Goal: Task Accomplishment & Management: Manage account settings

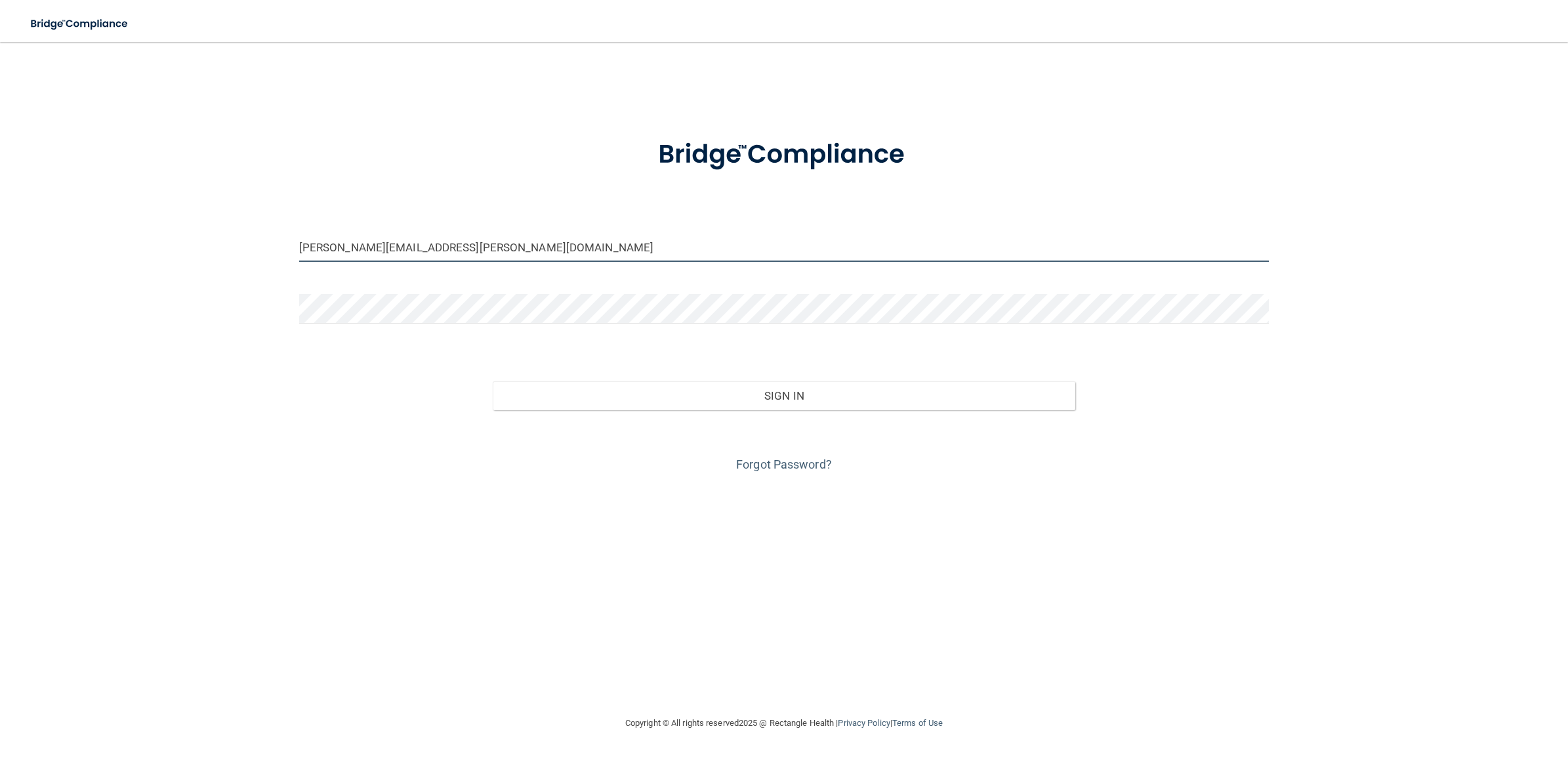
drag, startPoint x: 419, startPoint y: 248, endPoint x: 240, endPoint y: 250, distance: 179.0
click at [240, 250] on div "[PERSON_NAME][EMAIL_ADDRESS][PERSON_NAME][DOMAIN_NAME] Invalid email/password. …" at bounding box center [784, 378] width 1515 height 647
drag, startPoint x: 394, startPoint y: 252, endPoint x: 237, endPoint y: 252, distance: 157.0
click at [237, 252] on div "[PERSON_NAME][EMAIL_ADDRESS][PERSON_NAME][DOMAIN_NAME] Invalid email/password. …" at bounding box center [784, 378] width 1515 height 647
paste input "cdok-beBright@beB"
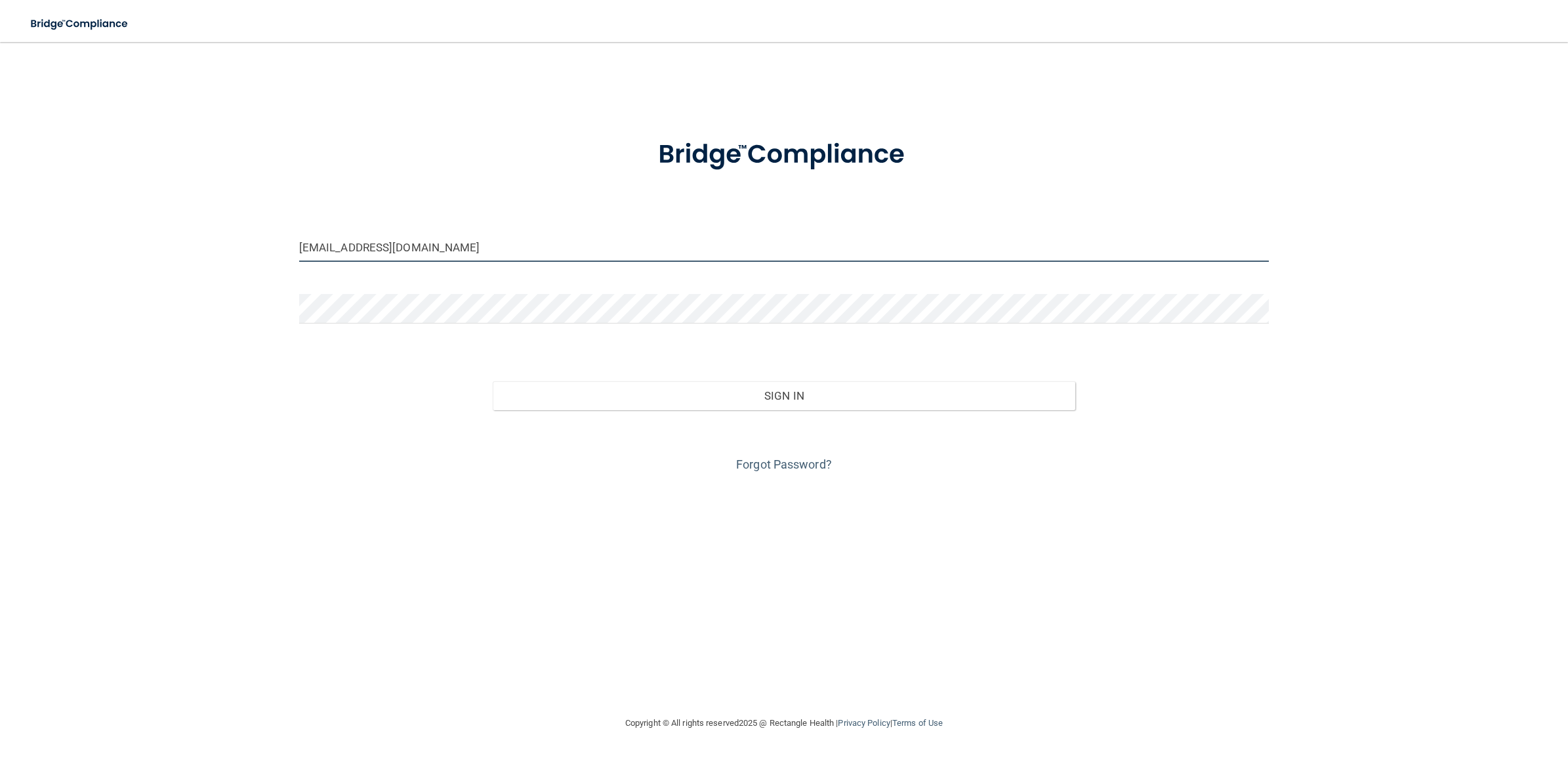
type input "[EMAIL_ADDRESS][DOMAIN_NAME]"
click at [221, 314] on div "[EMAIL_ADDRESS][DOMAIN_NAME] Invalid email/password. You don't have permission …" at bounding box center [784, 378] width 1515 height 647
click at [492, 381] on button "Sign In" at bounding box center [783, 395] width 582 height 29
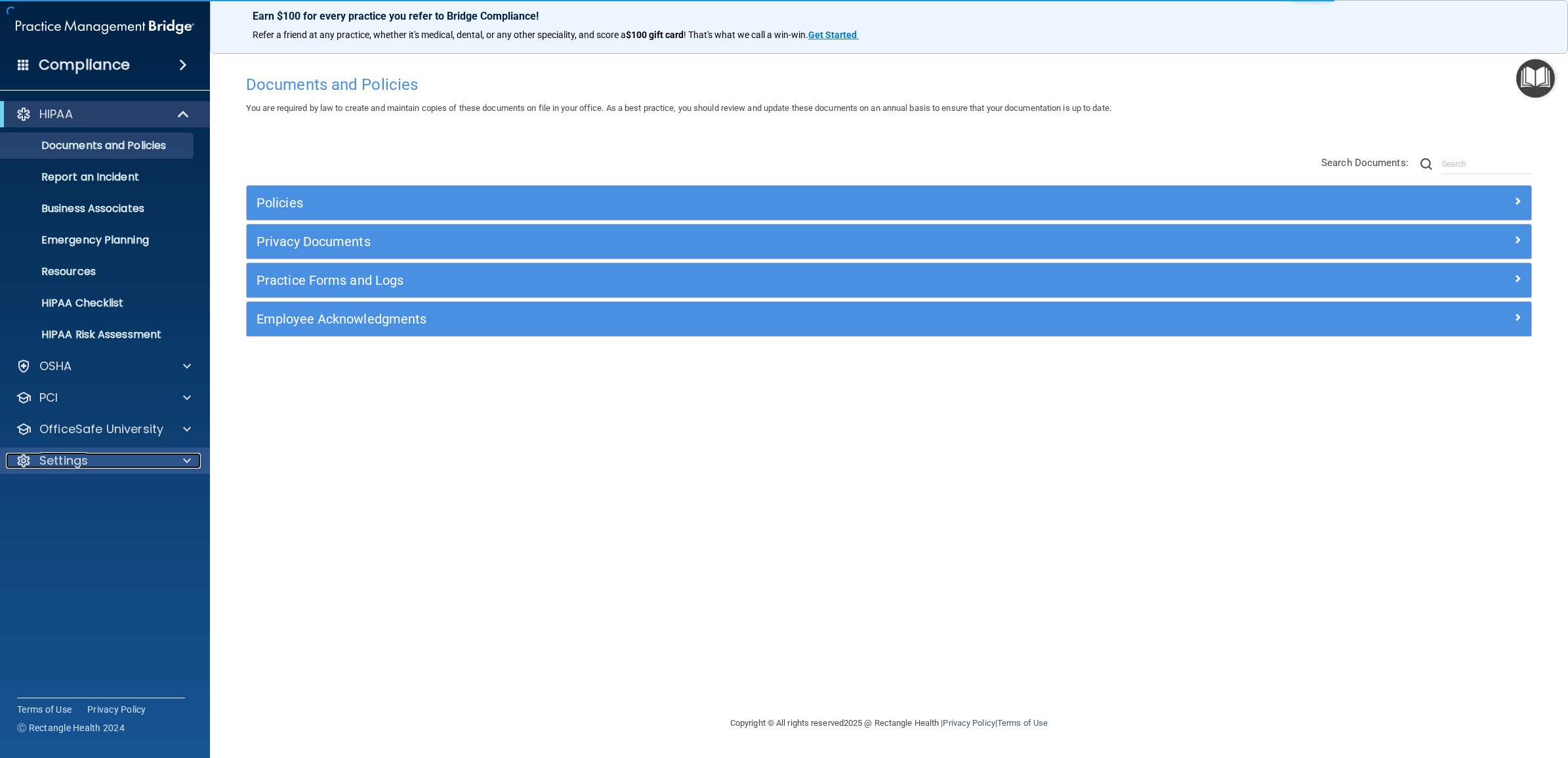
click at [92, 457] on div "Settings" at bounding box center [87, 461] width 163 height 16
click at [92, 526] on p "My Users" at bounding box center [98, 523] width 179 height 13
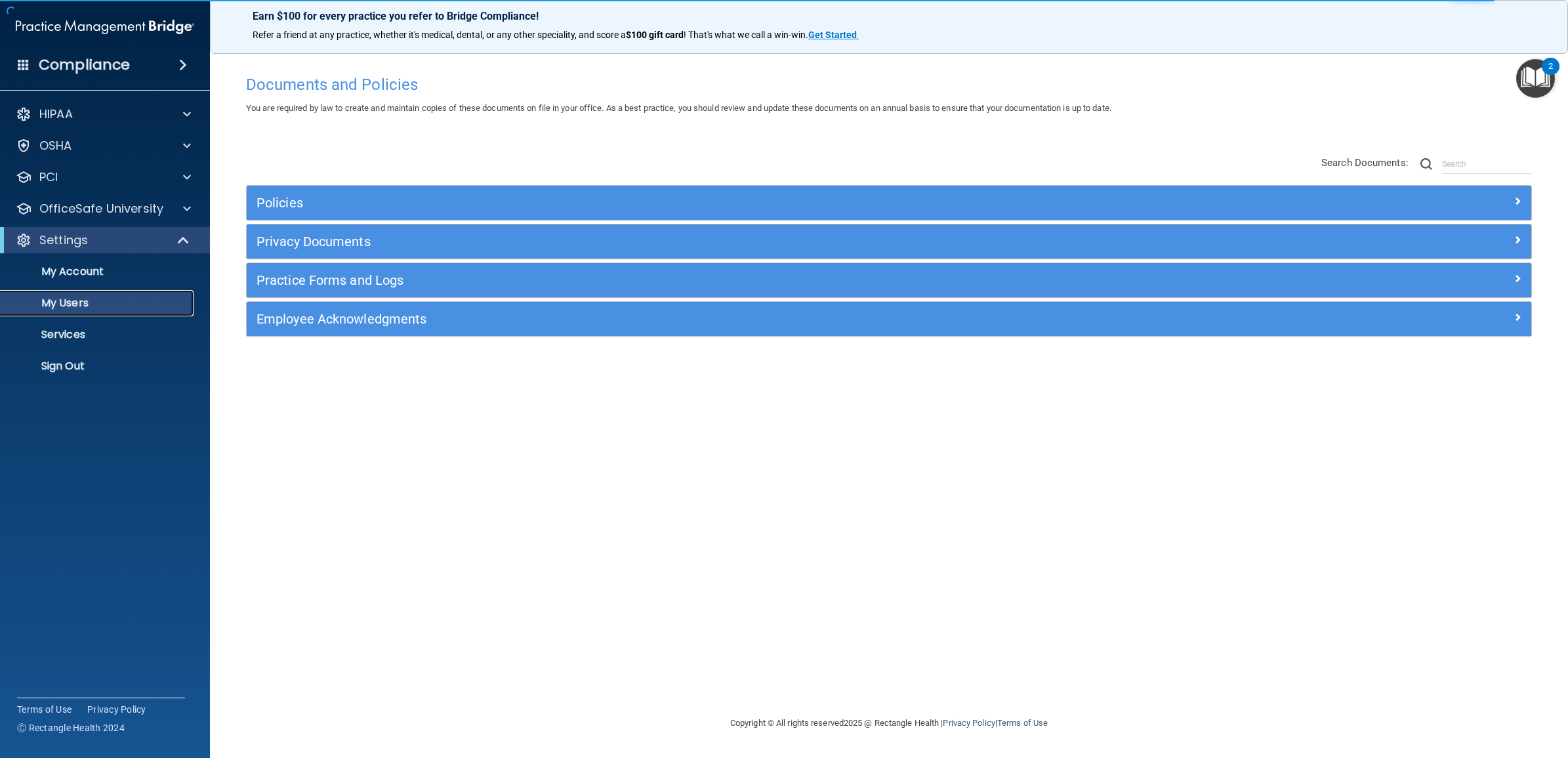
select select "20"
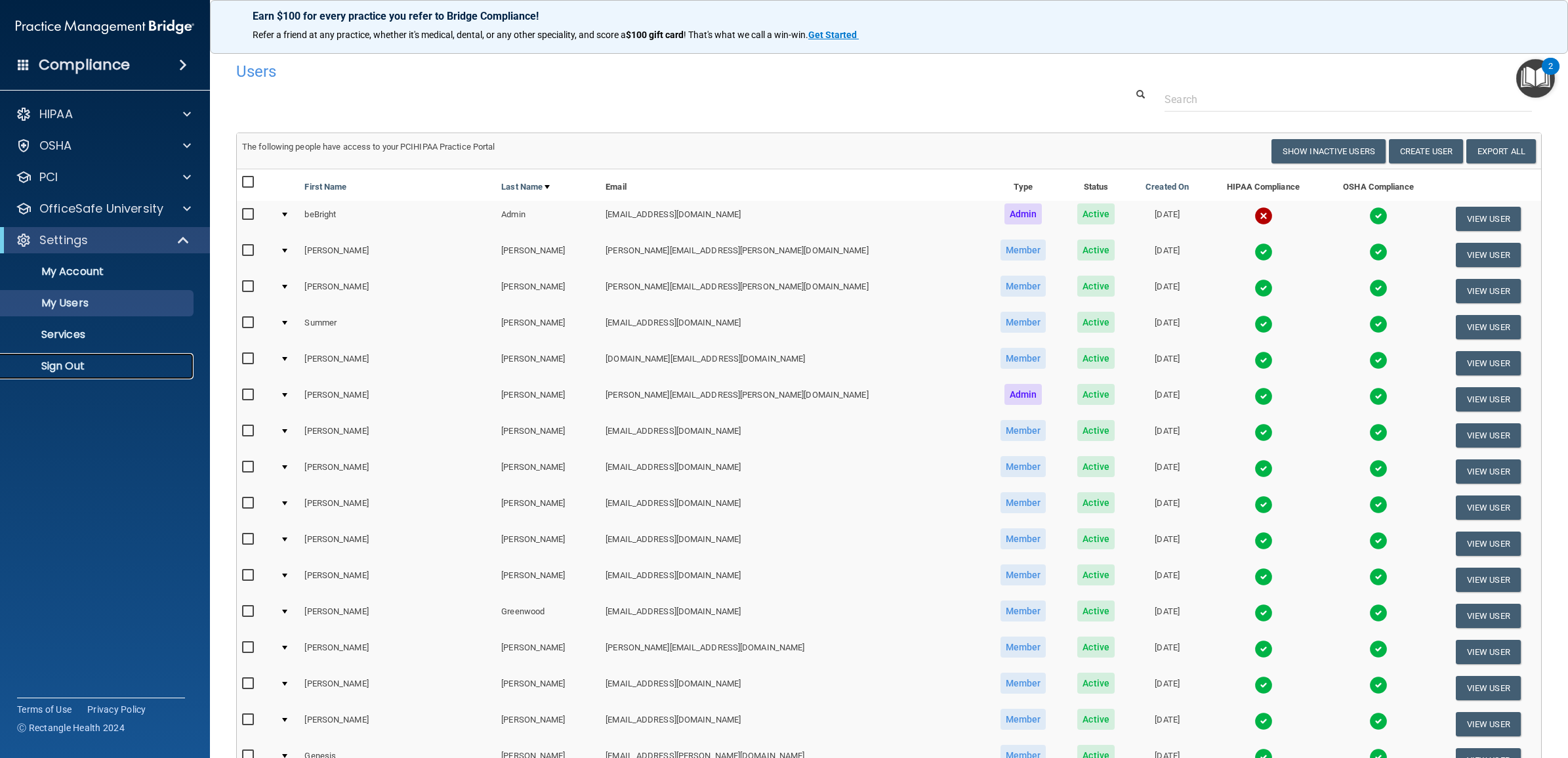
click at [85, 372] on link "Sign Out" at bounding box center [90, 366] width 207 height 26
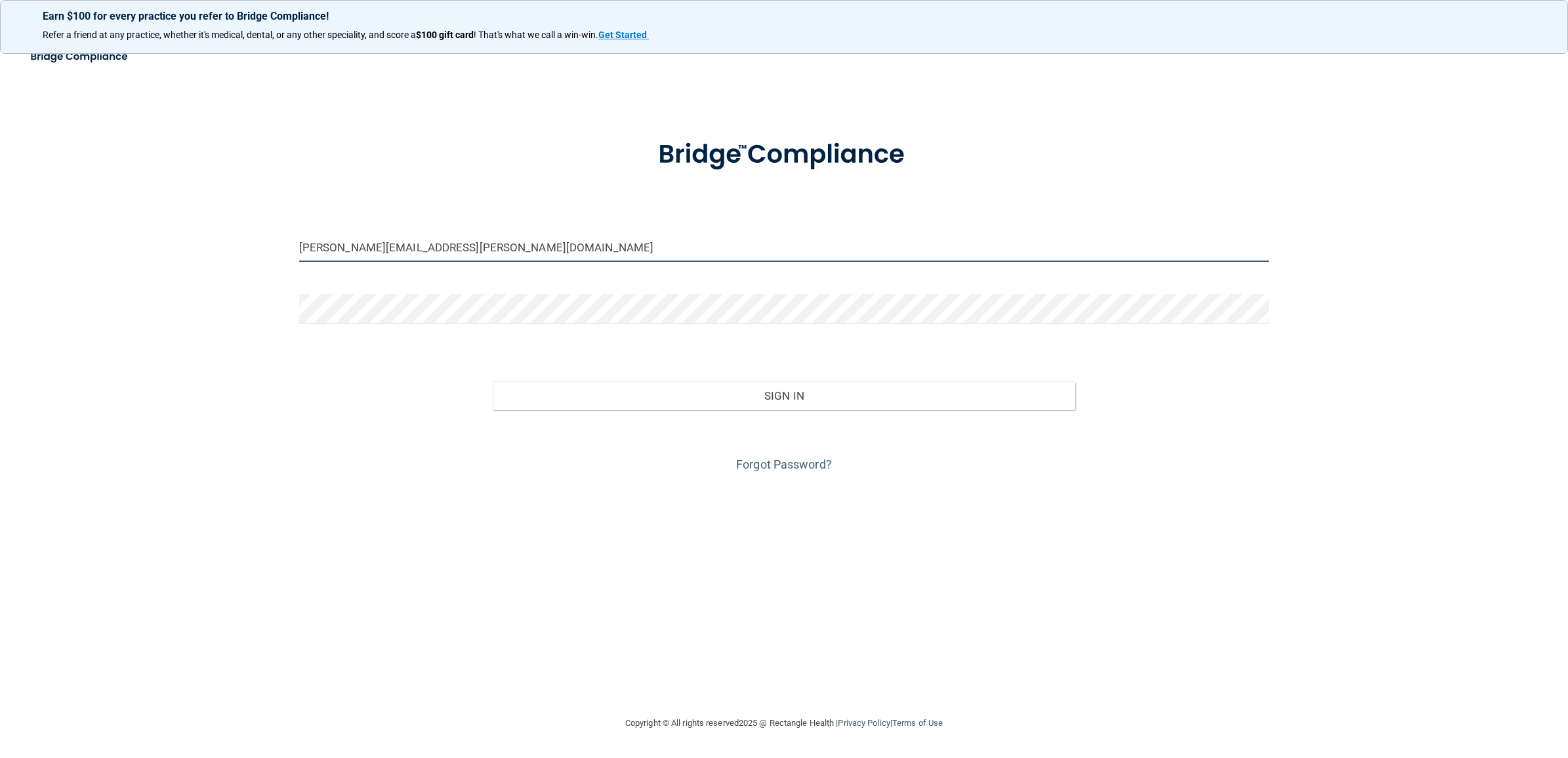
drag, startPoint x: 422, startPoint y: 247, endPoint x: 225, endPoint y: 247, distance: 197.0
click at [225, 247] on div "[PERSON_NAME][EMAIL_ADDRESS][PERSON_NAME][DOMAIN_NAME] Invalid email/password. …" at bounding box center [784, 378] width 1515 height 647
paste input "epic-beBright@beB"
type input "[EMAIL_ADDRESS][DOMAIN_NAME]"
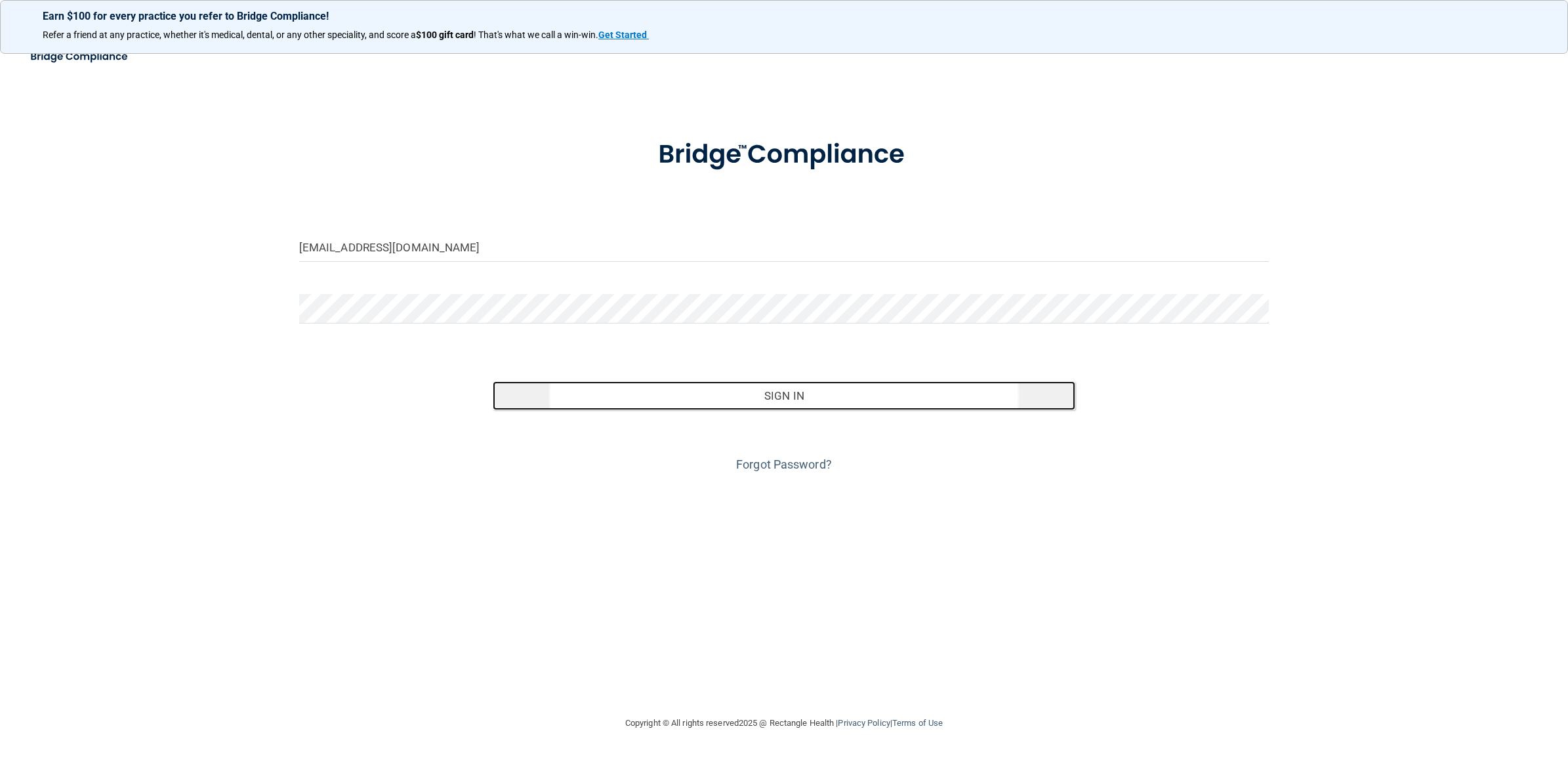
click at [671, 399] on button "Sign In" at bounding box center [783, 395] width 582 height 29
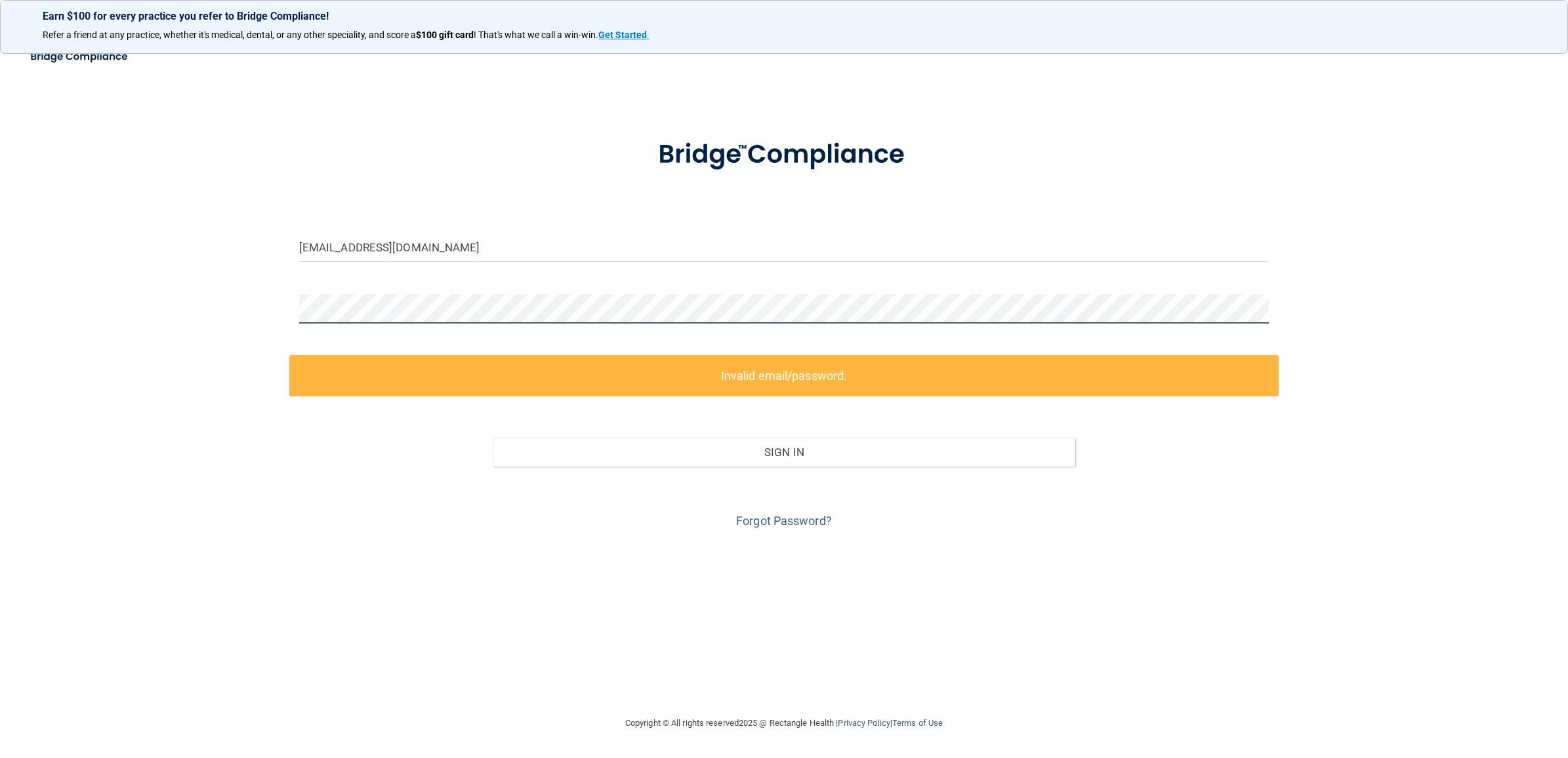
click at [253, 299] on div "[EMAIL_ADDRESS][DOMAIN_NAME] Invalid email/password. You don't have permission …" at bounding box center [784, 378] width 1515 height 647
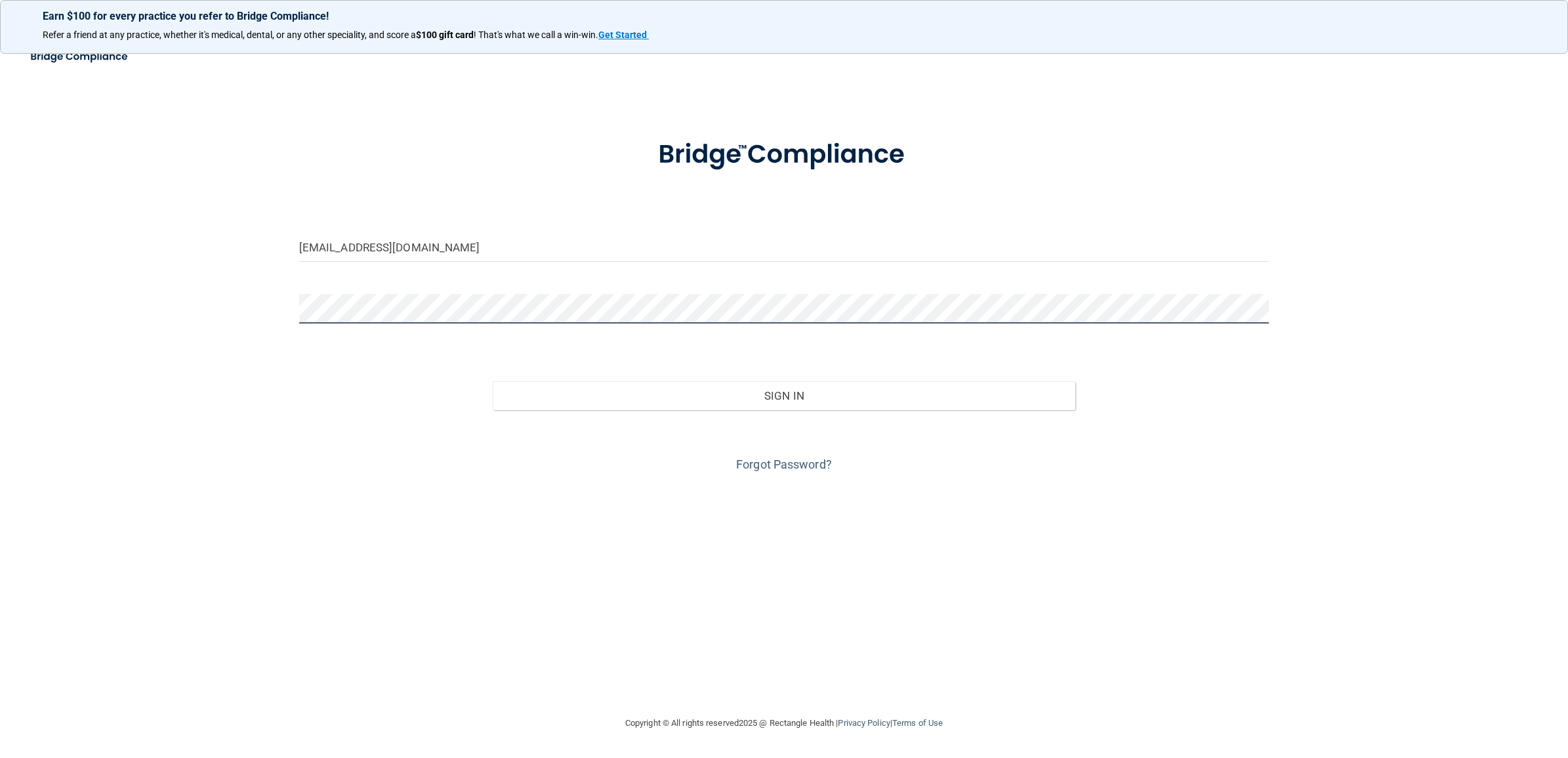
click at [492, 381] on button "Sign In" at bounding box center [783, 395] width 582 height 29
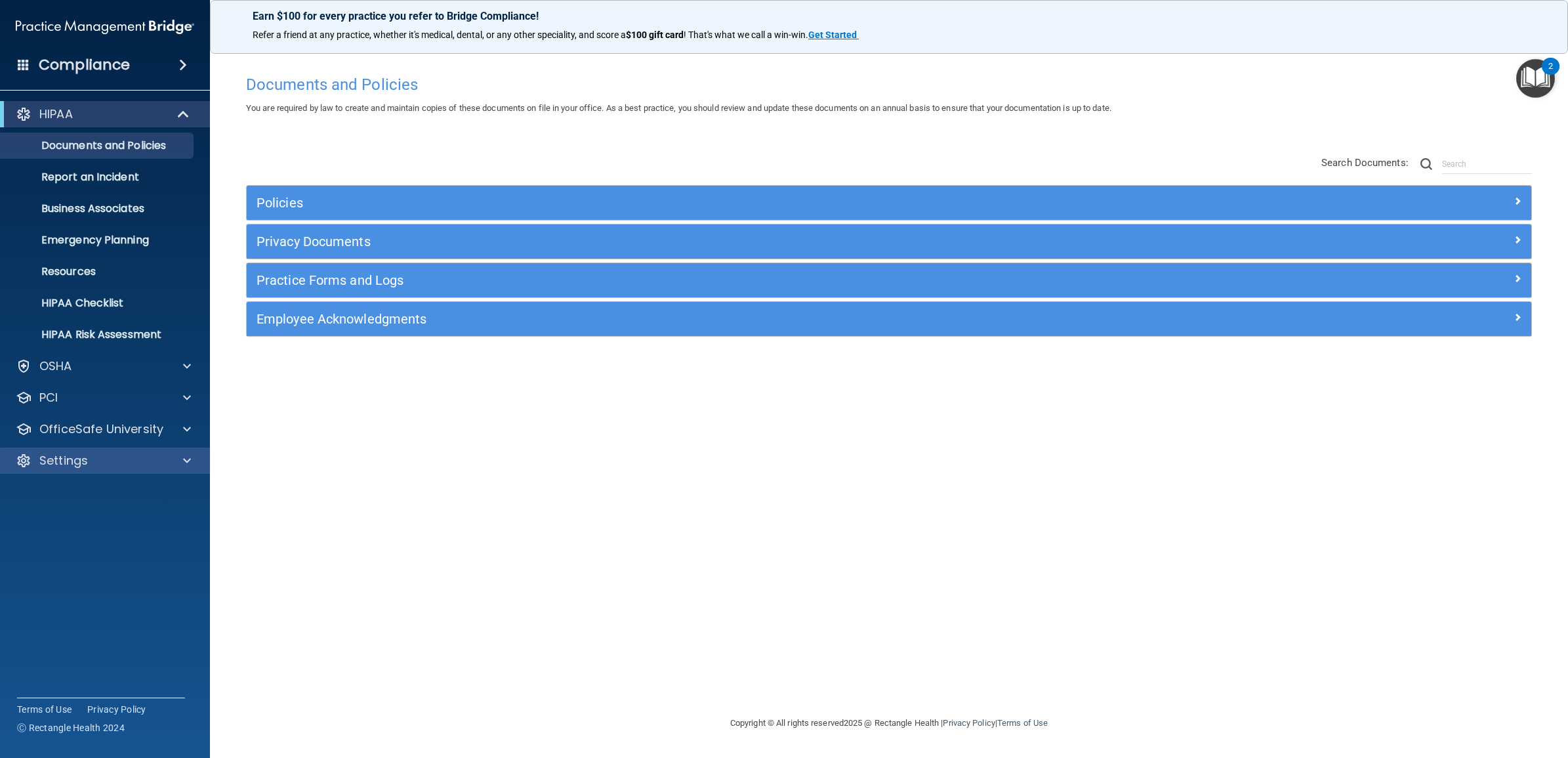
click at [92, 471] on div "Settings" at bounding box center [105, 461] width 210 height 26
click at [80, 457] on p "Settings" at bounding box center [64, 461] width 49 height 16
click at [82, 529] on p "My Users" at bounding box center [98, 523] width 179 height 13
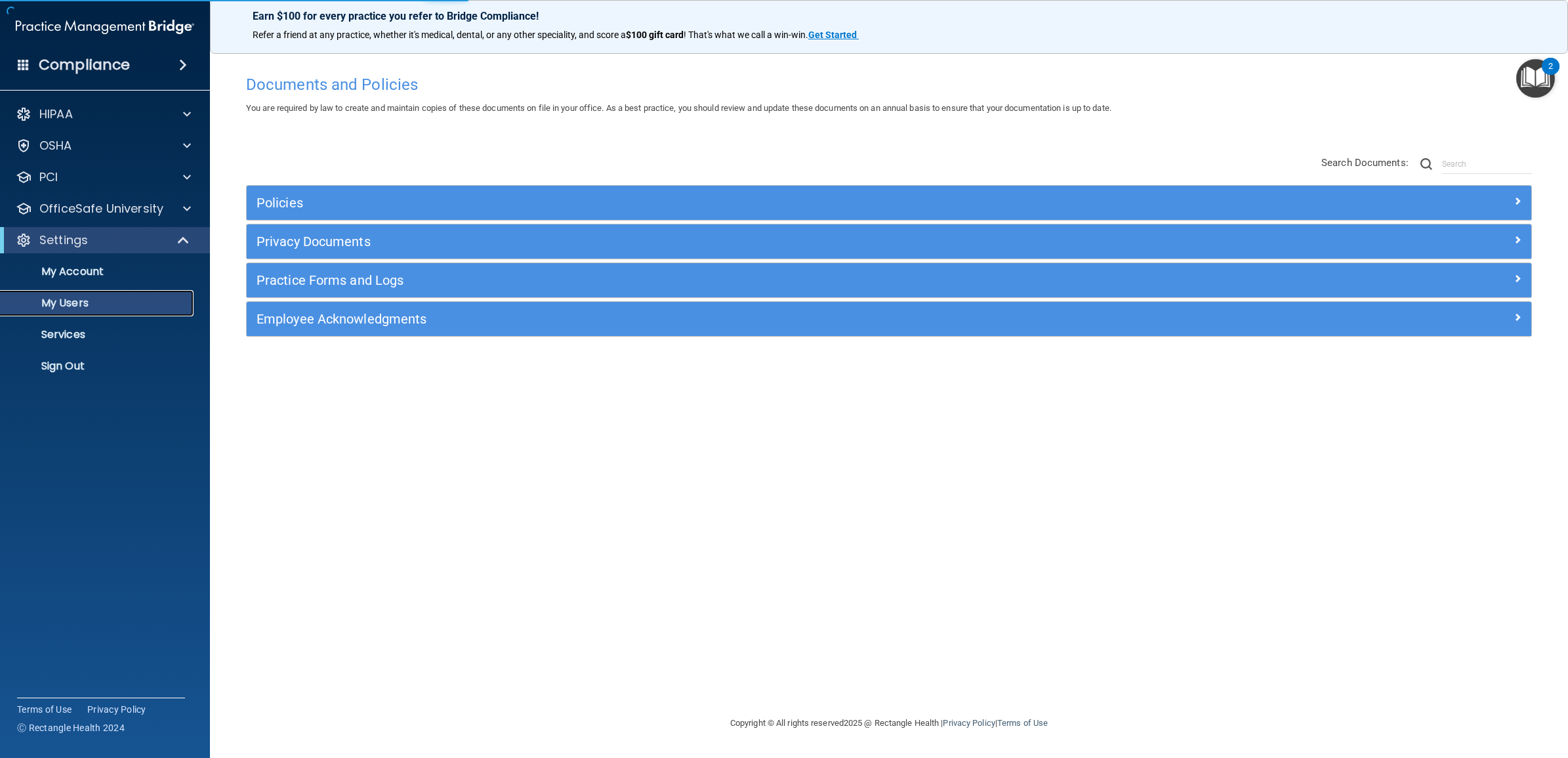
select select "20"
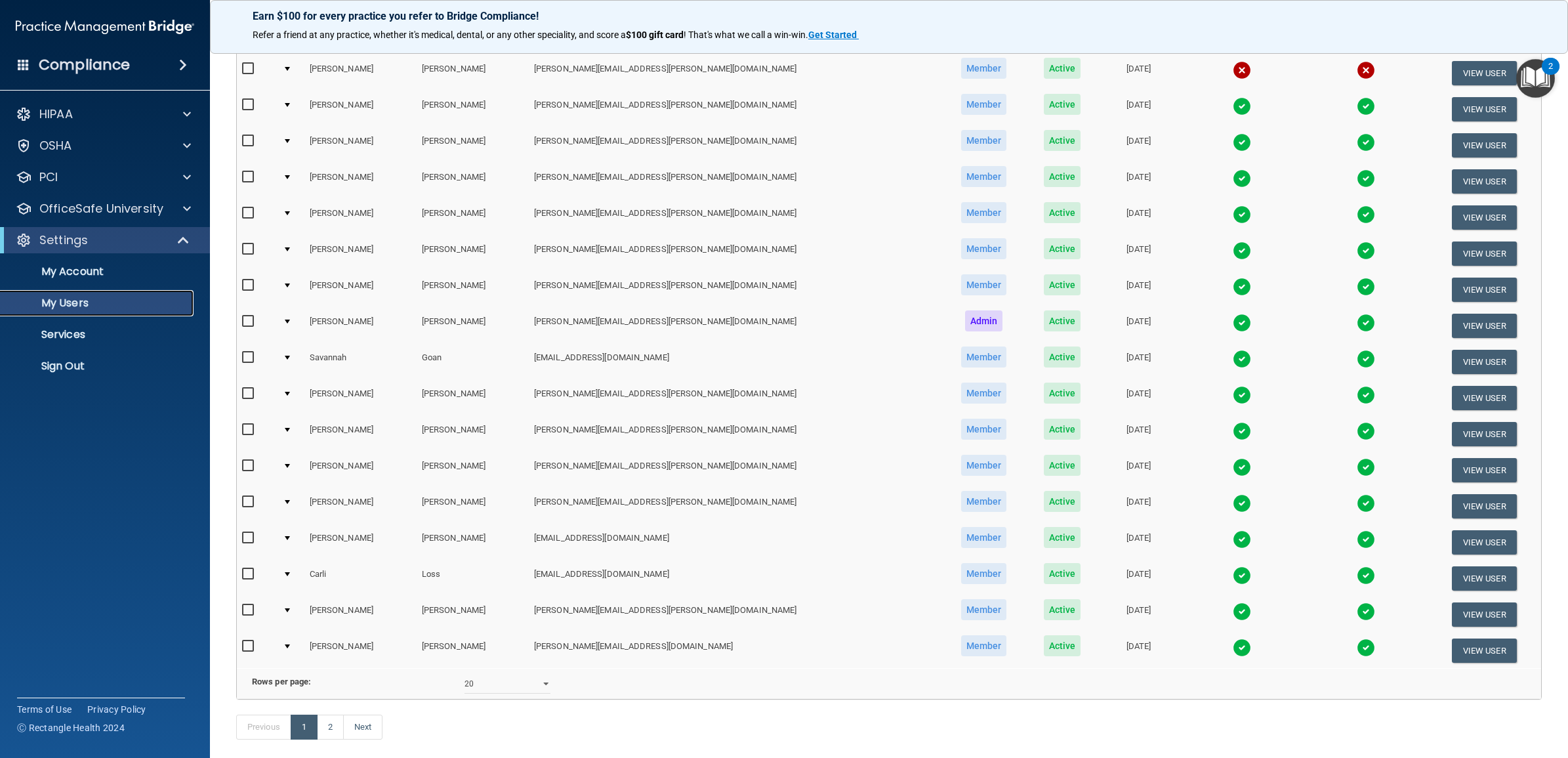
scroll to position [327, 0]
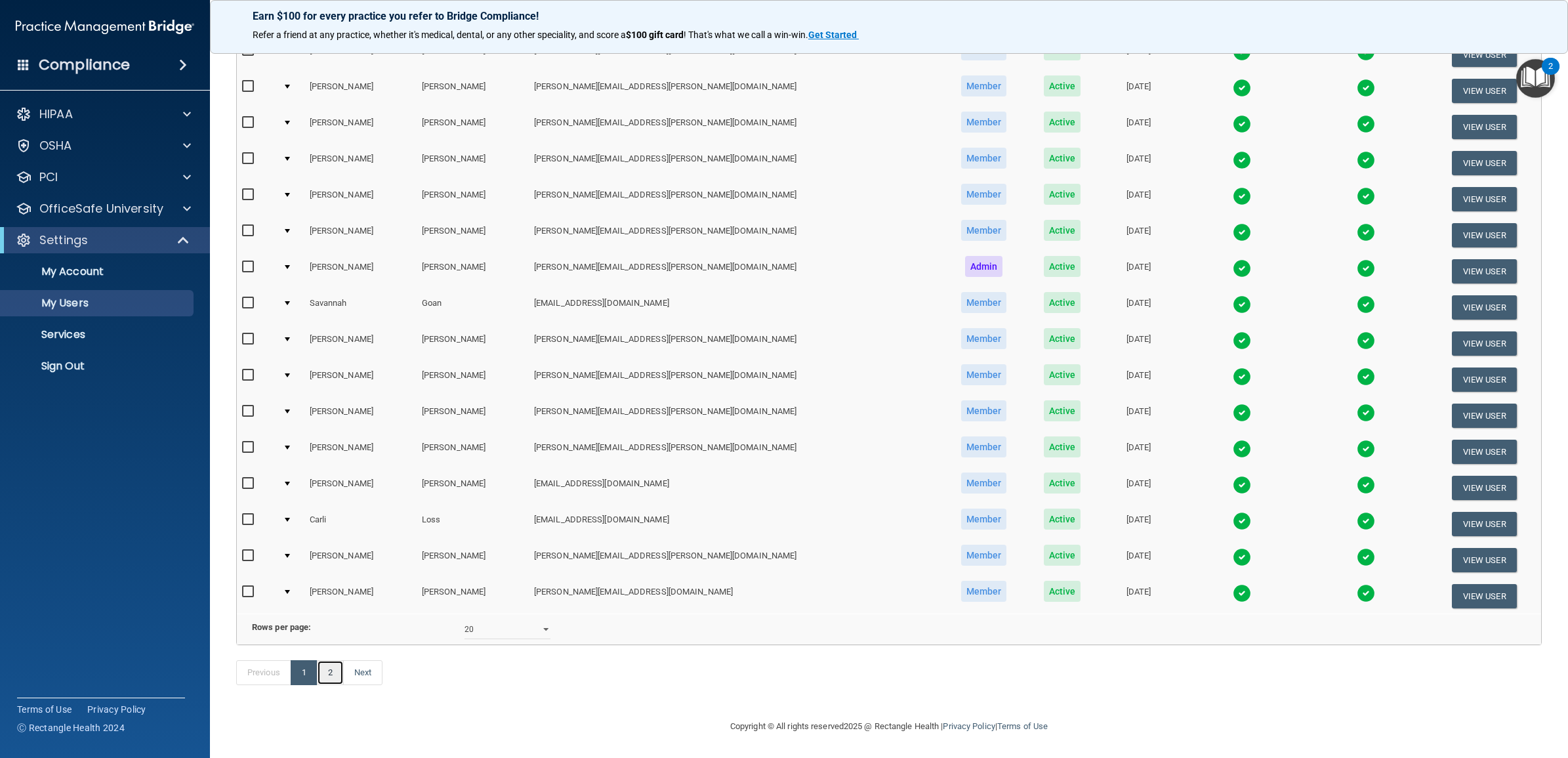
click at [341, 668] on link "2" at bounding box center [330, 672] width 27 height 25
select select "20"
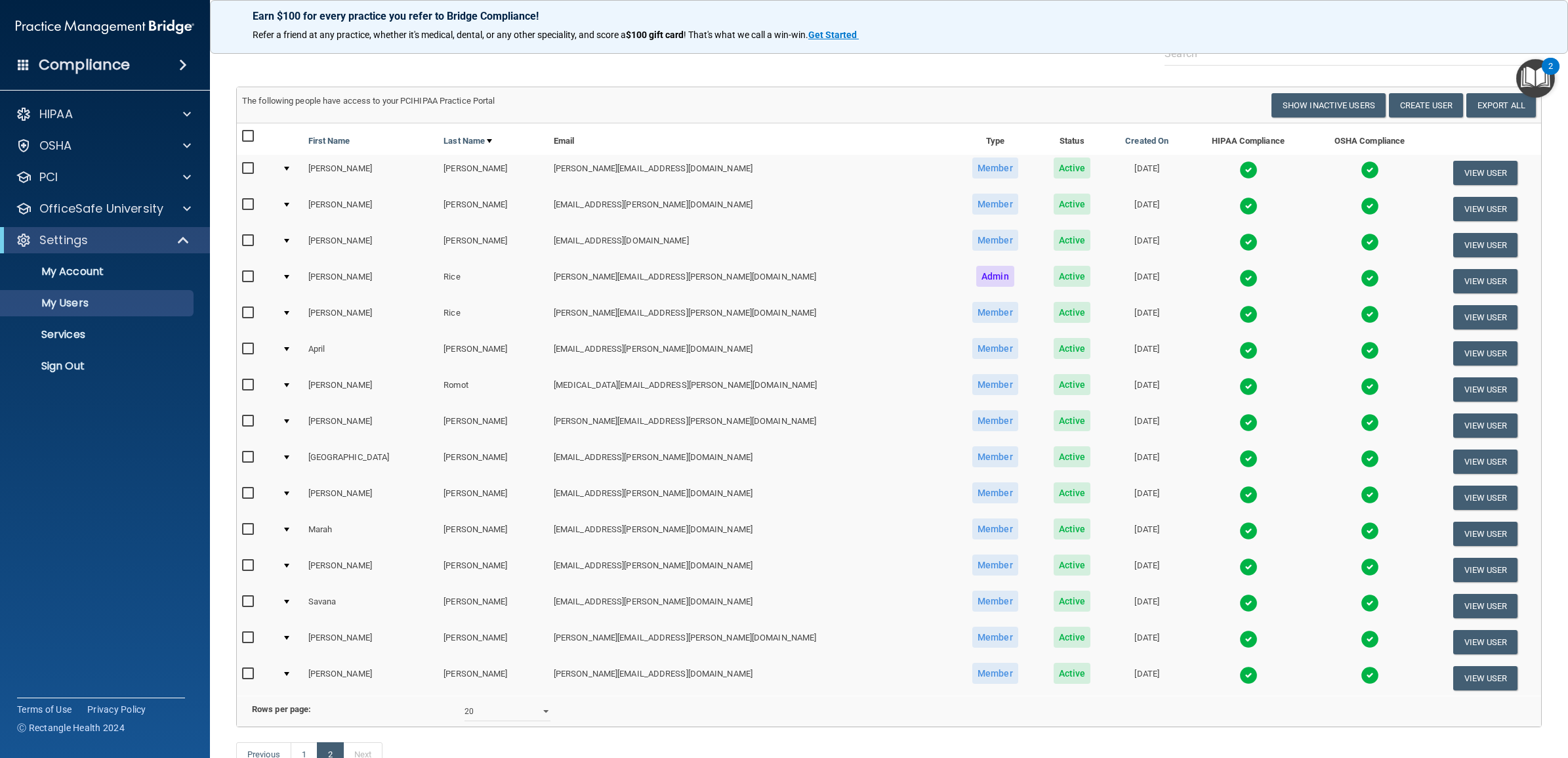
scroll to position [82, 0]
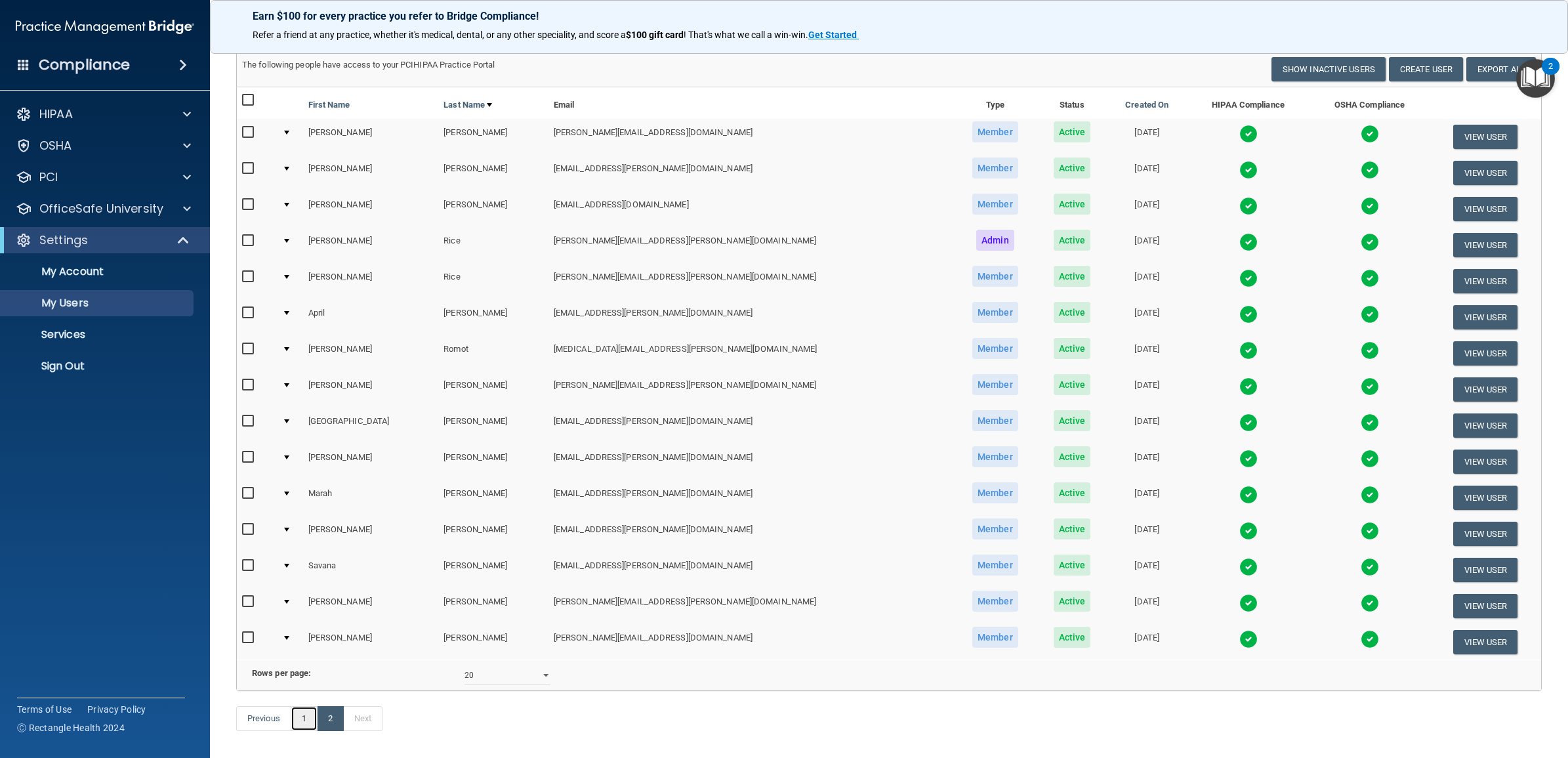
click at [304, 731] on link "1" at bounding box center [304, 718] width 27 height 25
select select "20"
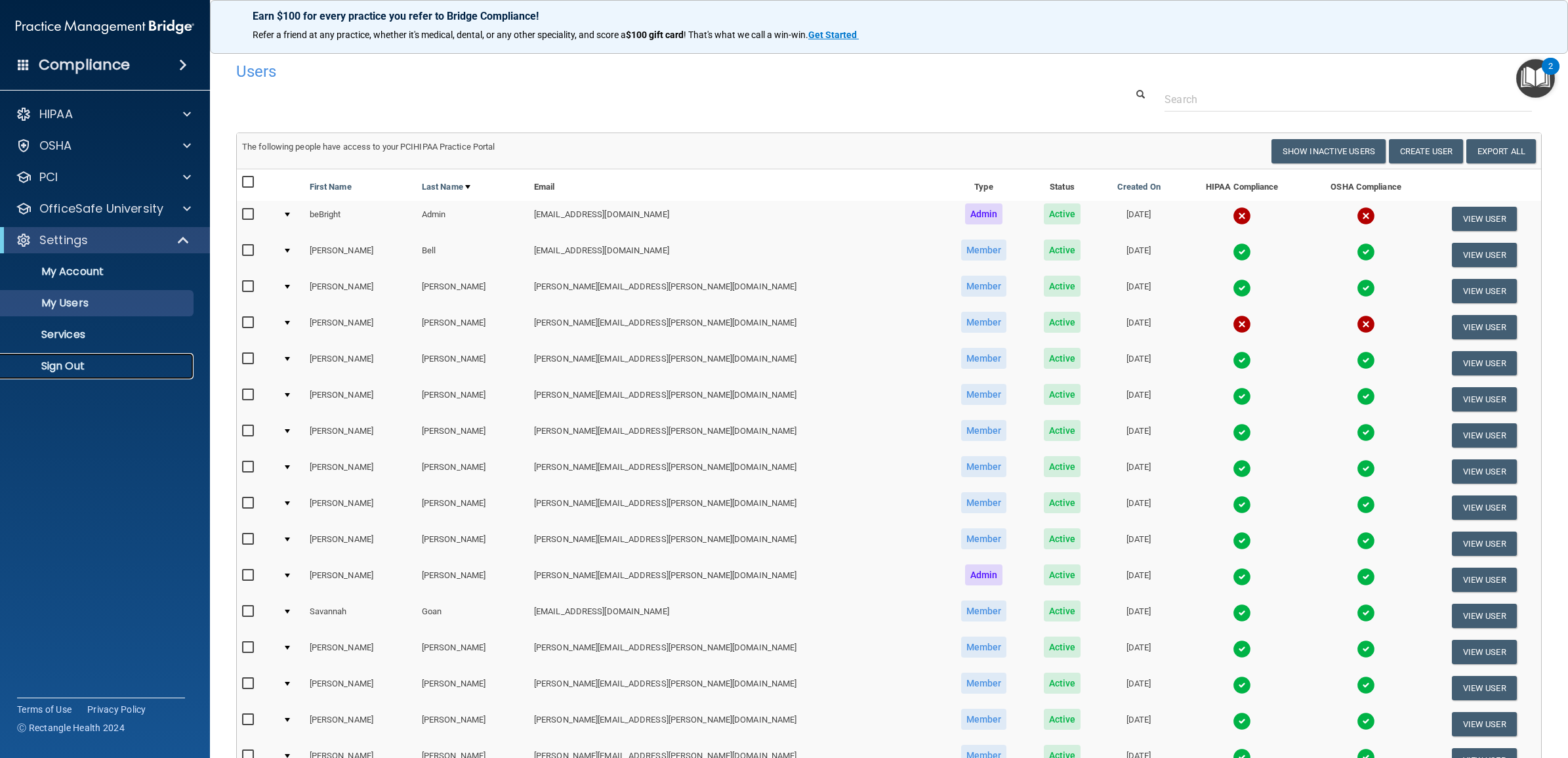
click at [60, 364] on p "Sign Out" at bounding box center [98, 366] width 179 height 13
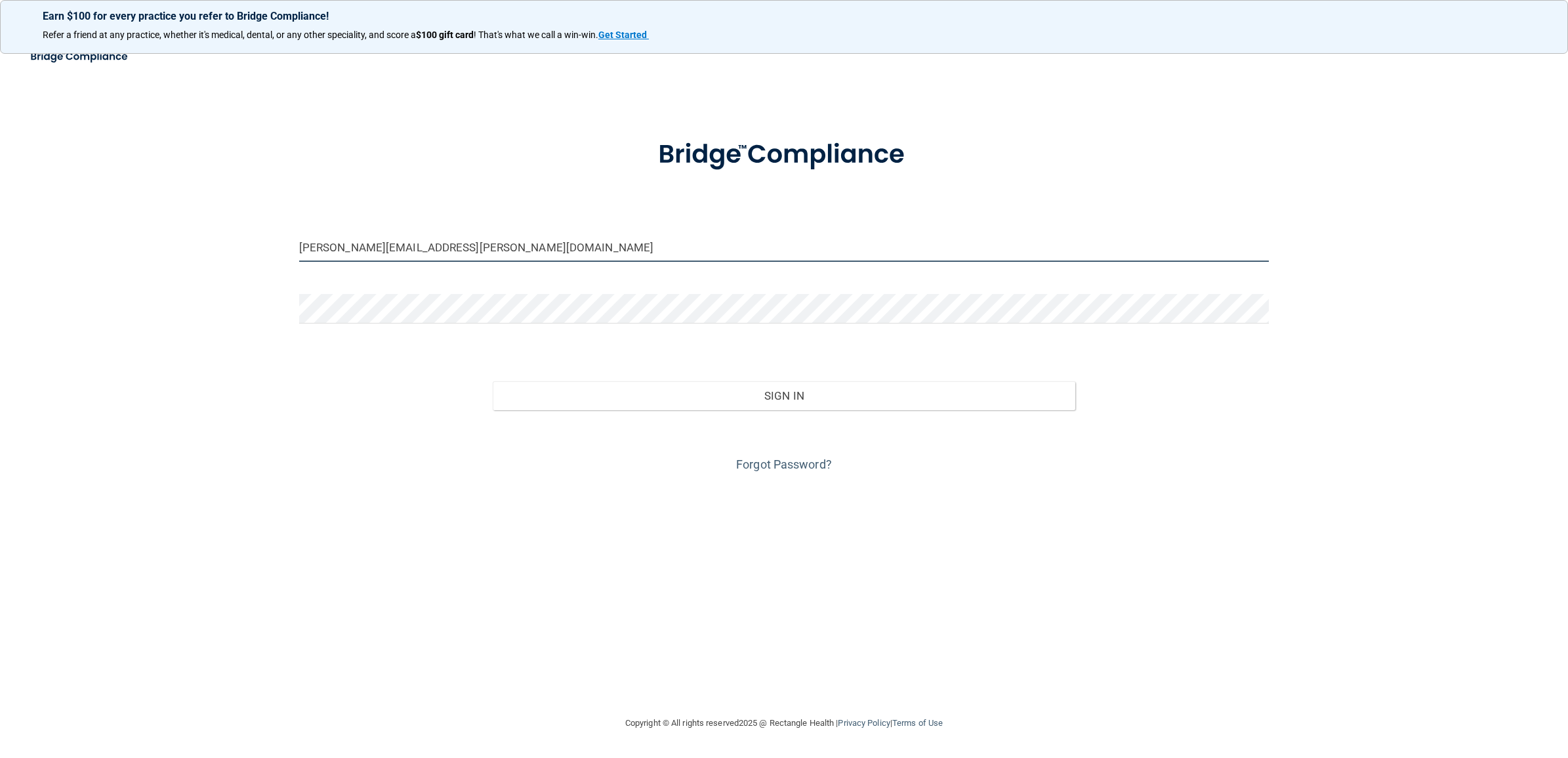
drag, startPoint x: 444, startPoint y: 244, endPoint x: 249, endPoint y: 244, distance: 195.0
click at [249, 244] on div "[PERSON_NAME][EMAIL_ADDRESS][PERSON_NAME][DOMAIN_NAME] Invalid email/password. …" at bounding box center [784, 378] width 1515 height 647
paste input "tsmad-beBright@beB"
type input "[EMAIL_ADDRESS][DOMAIN_NAME]"
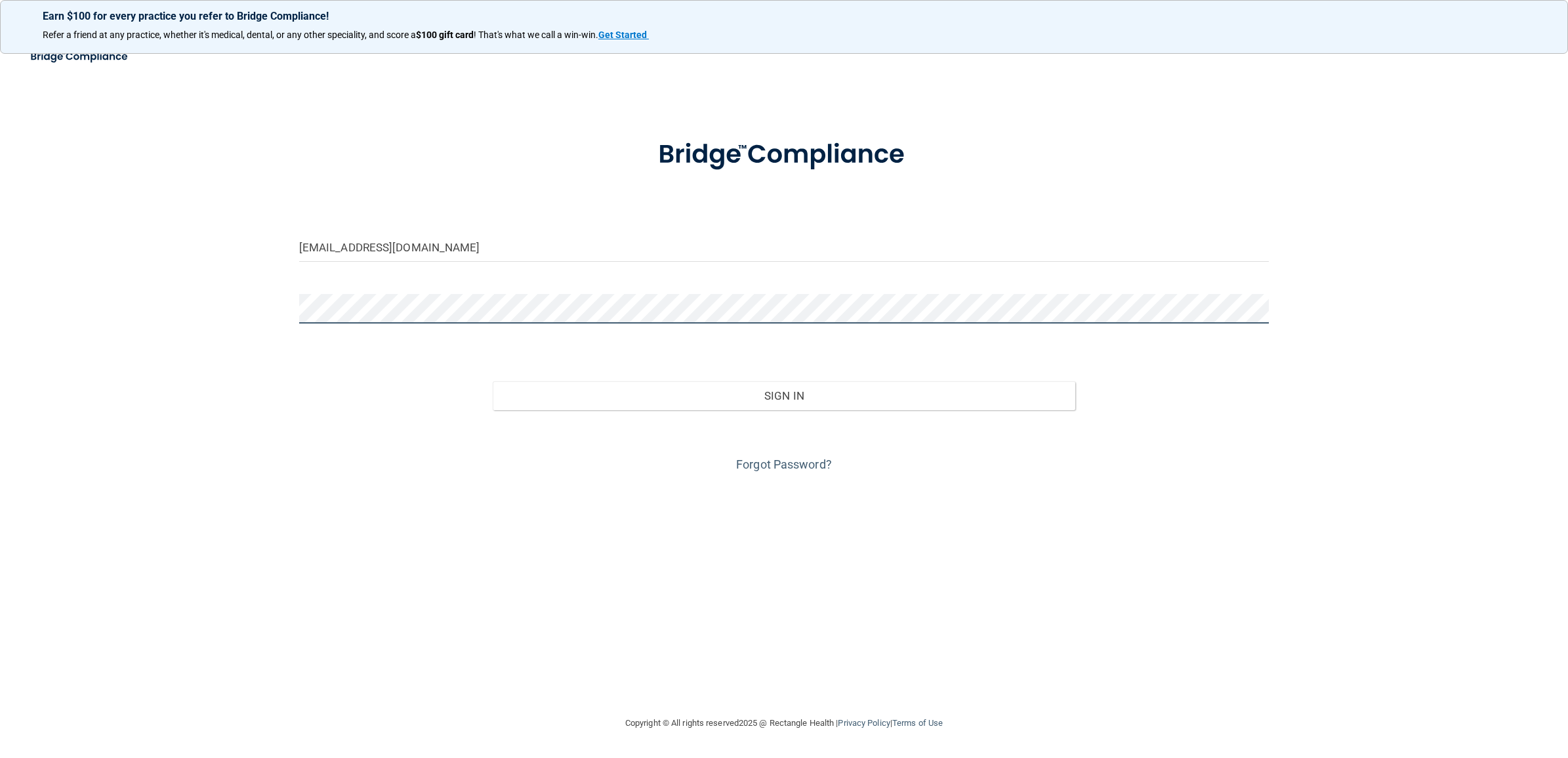
click at [208, 314] on div "[EMAIL_ADDRESS][DOMAIN_NAME] Invalid email/password. You don't have permission …" at bounding box center [784, 378] width 1515 height 647
click at [492, 381] on button "Sign In" at bounding box center [783, 395] width 582 height 29
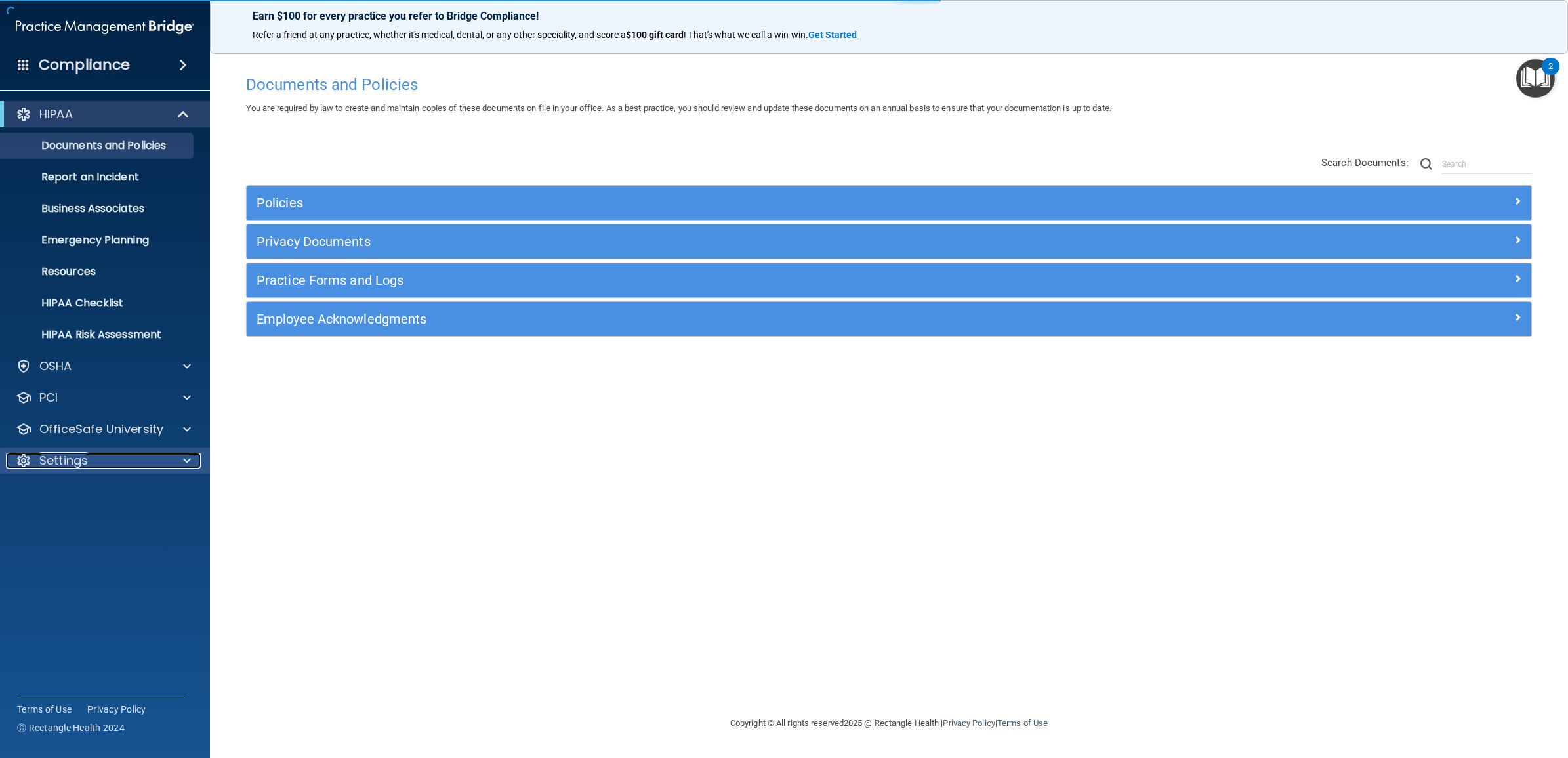
click at [79, 457] on p "Settings" at bounding box center [64, 461] width 49 height 16
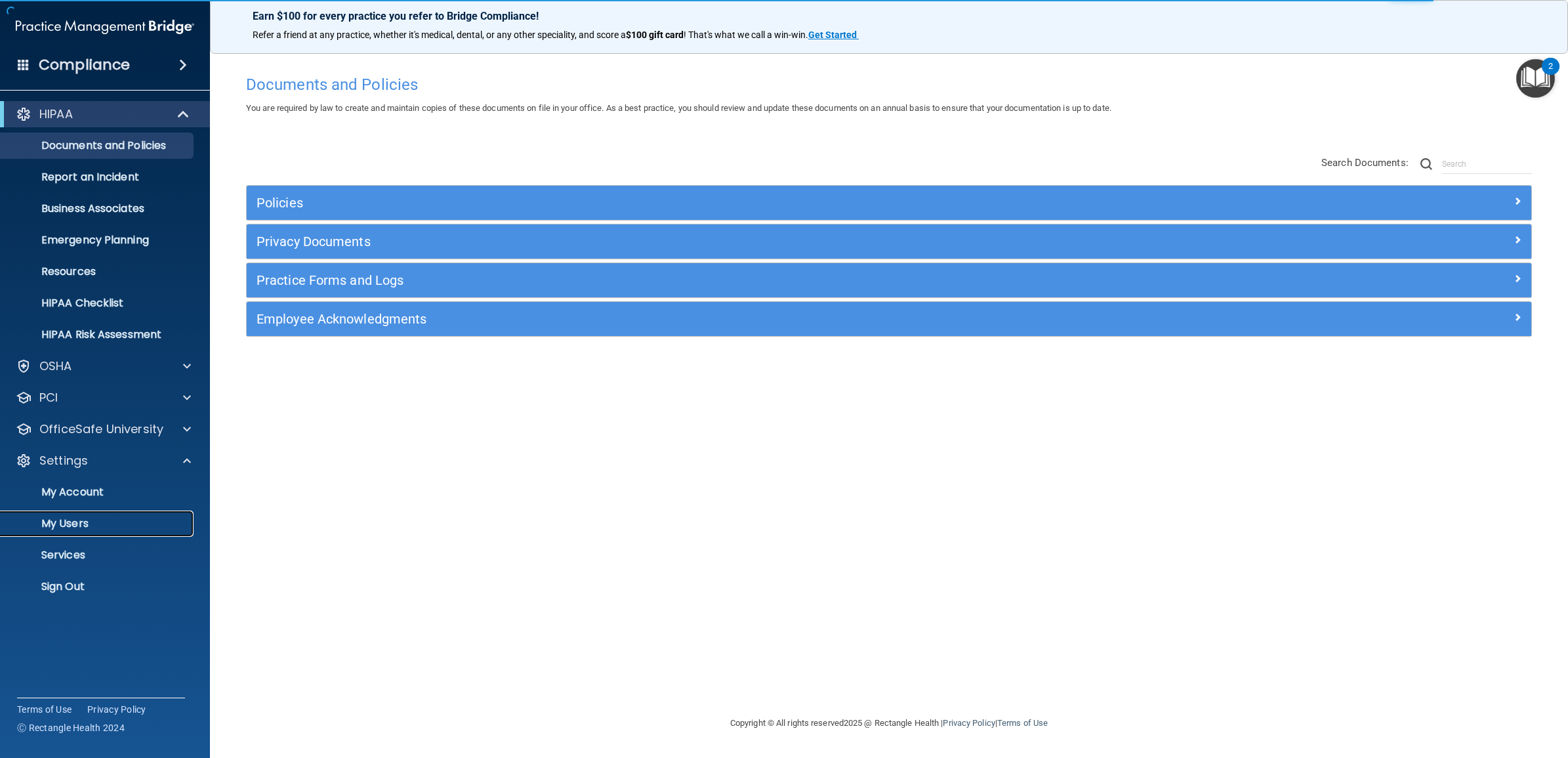
click at [86, 525] on p "My Users" at bounding box center [98, 523] width 179 height 13
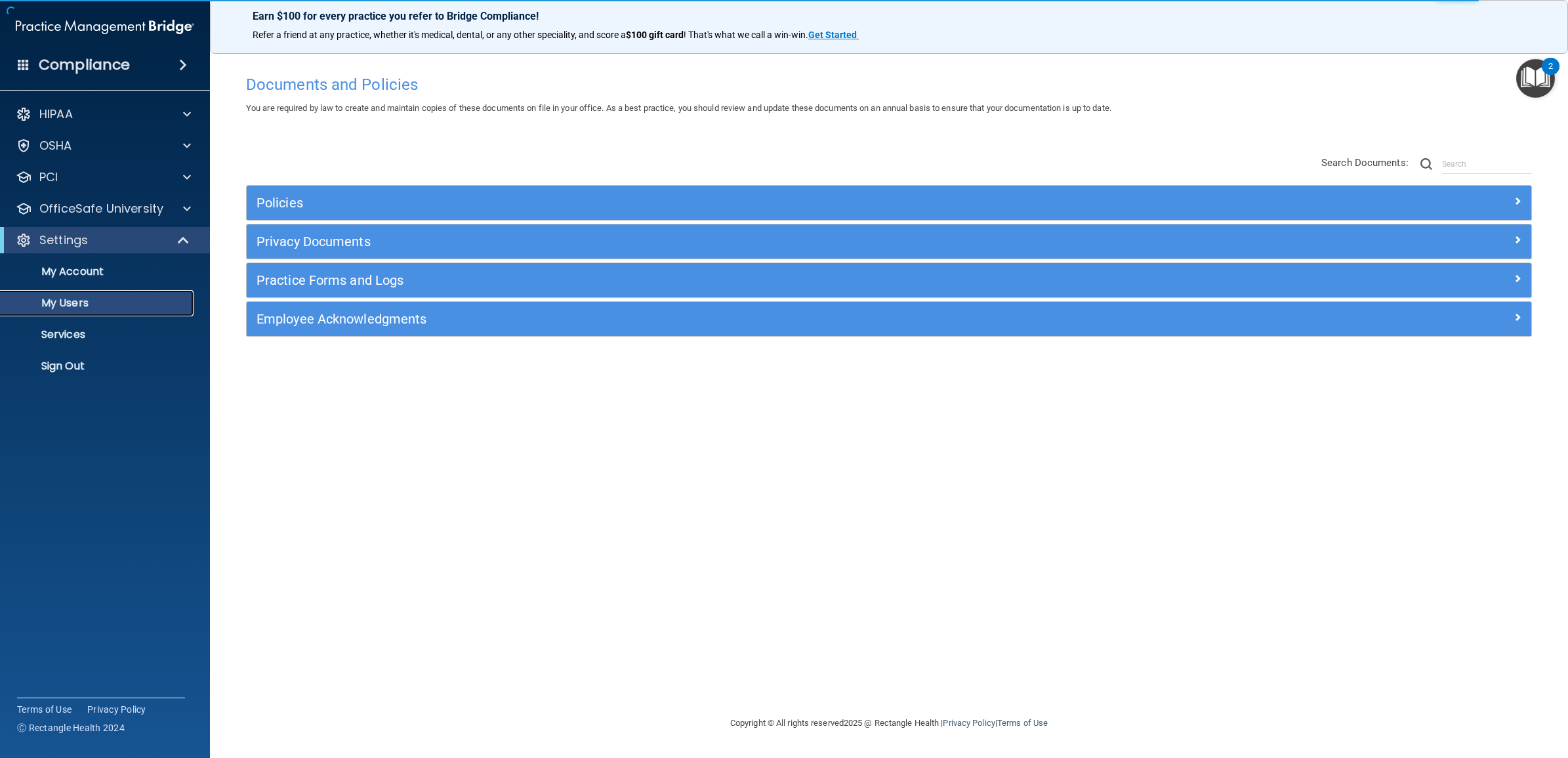
select select "20"
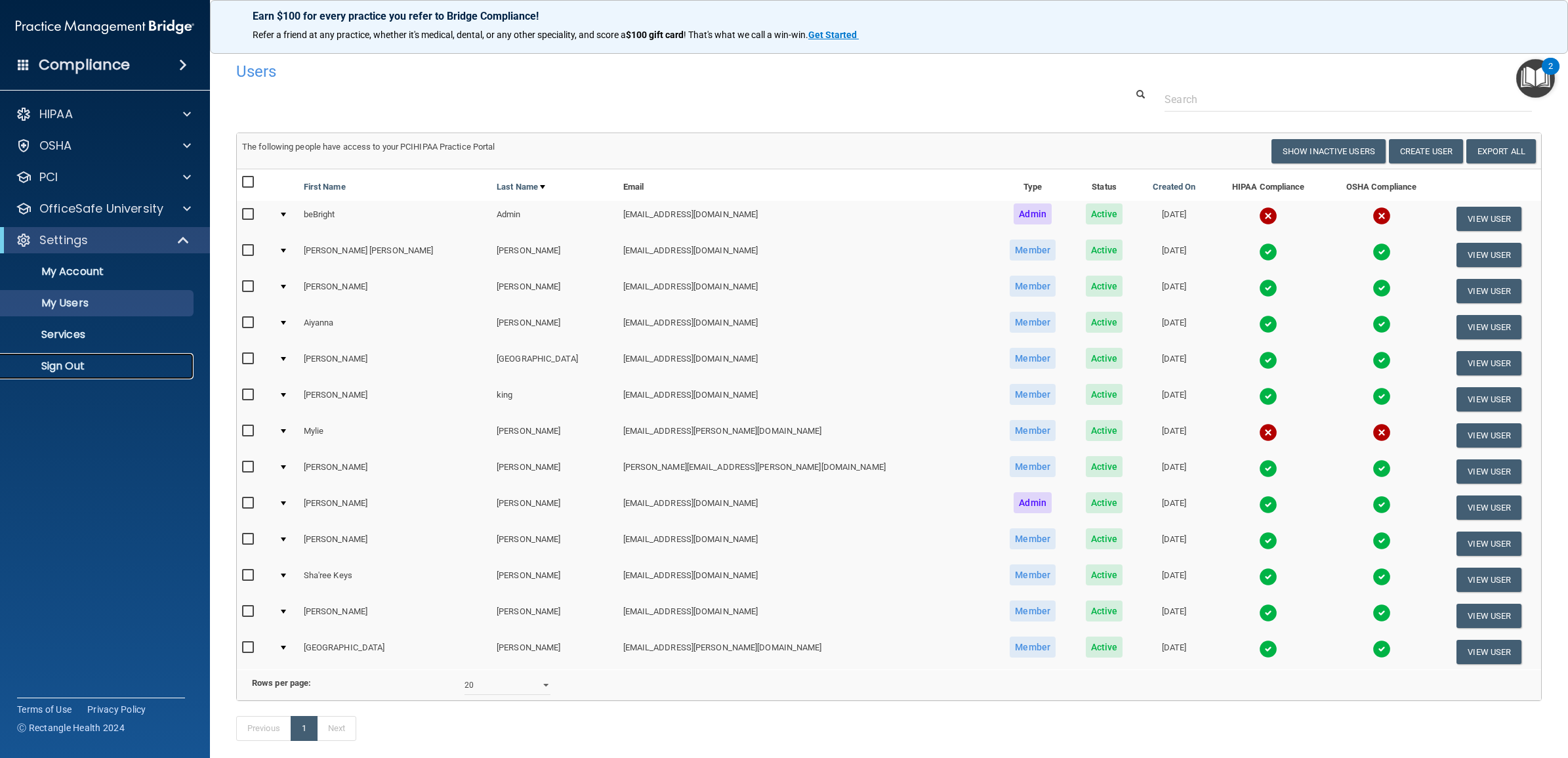
click at [105, 372] on link "Sign Out" at bounding box center [90, 366] width 207 height 26
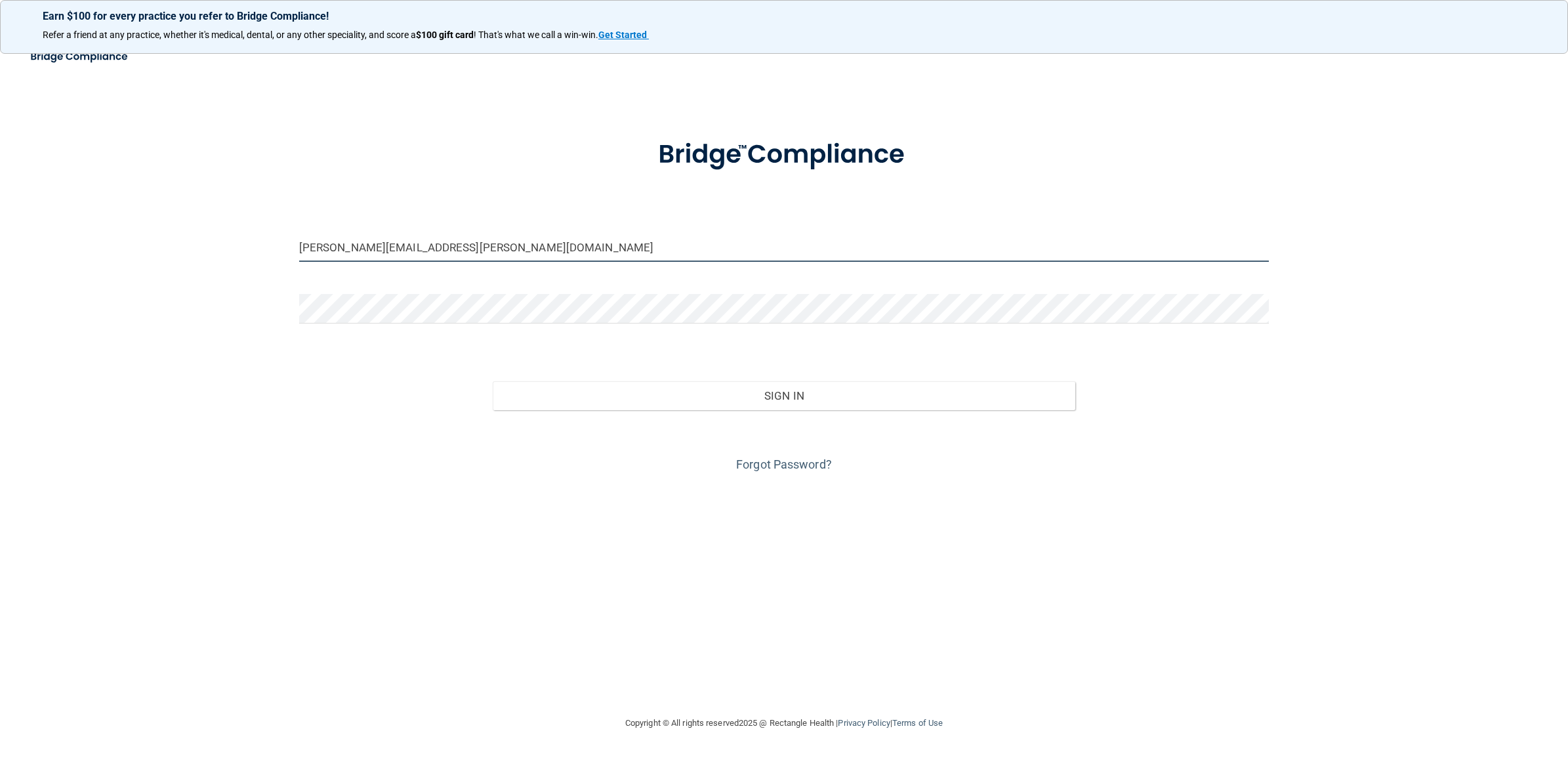
drag, startPoint x: 445, startPoint y: 243, endPoint x: 228, endPoint y: 247, distance: 217.0
click at [228, 247] on div "[PERSON_NAME][EMAIL_ADDRESS][PERSON_NAME][DOMAIN_NAME] Invalid email/password. …" at bounding box center [784, 378] width 1515 height 647
paste input "cdok-beBright@beB"
type input "[EMAIL_ADDRESS][DOMAIN_NAME]"
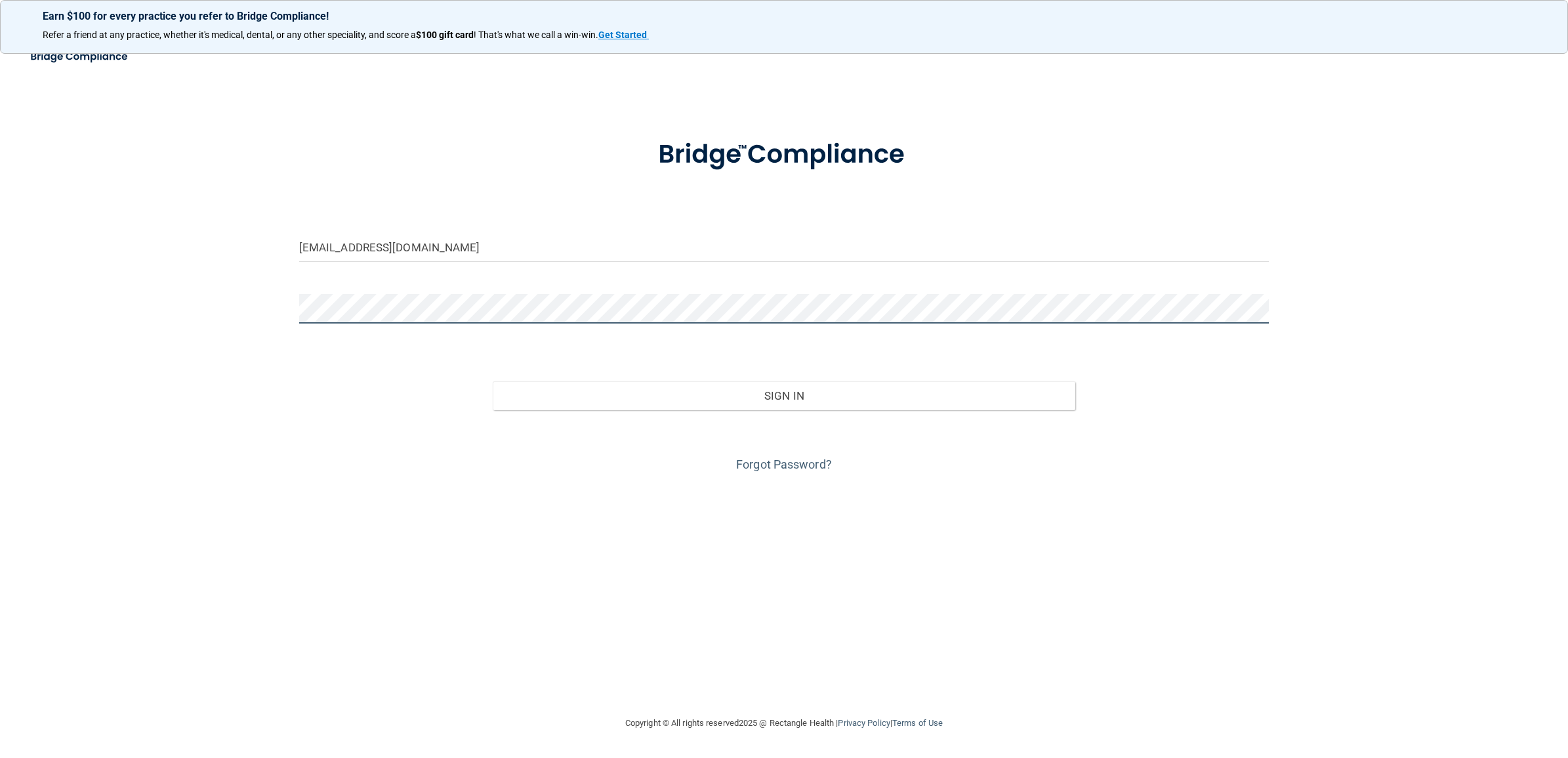
click at [252, 318] on div "[EMAIL_ADDRESS][DOMAIN_NAME] Invalid email/password. You don't have permission …" at bounding box center [784, 378] width 1515 height 647
click at [492, 381] on button "Sign In" at bounding box center [783, 395] width 582 height 29
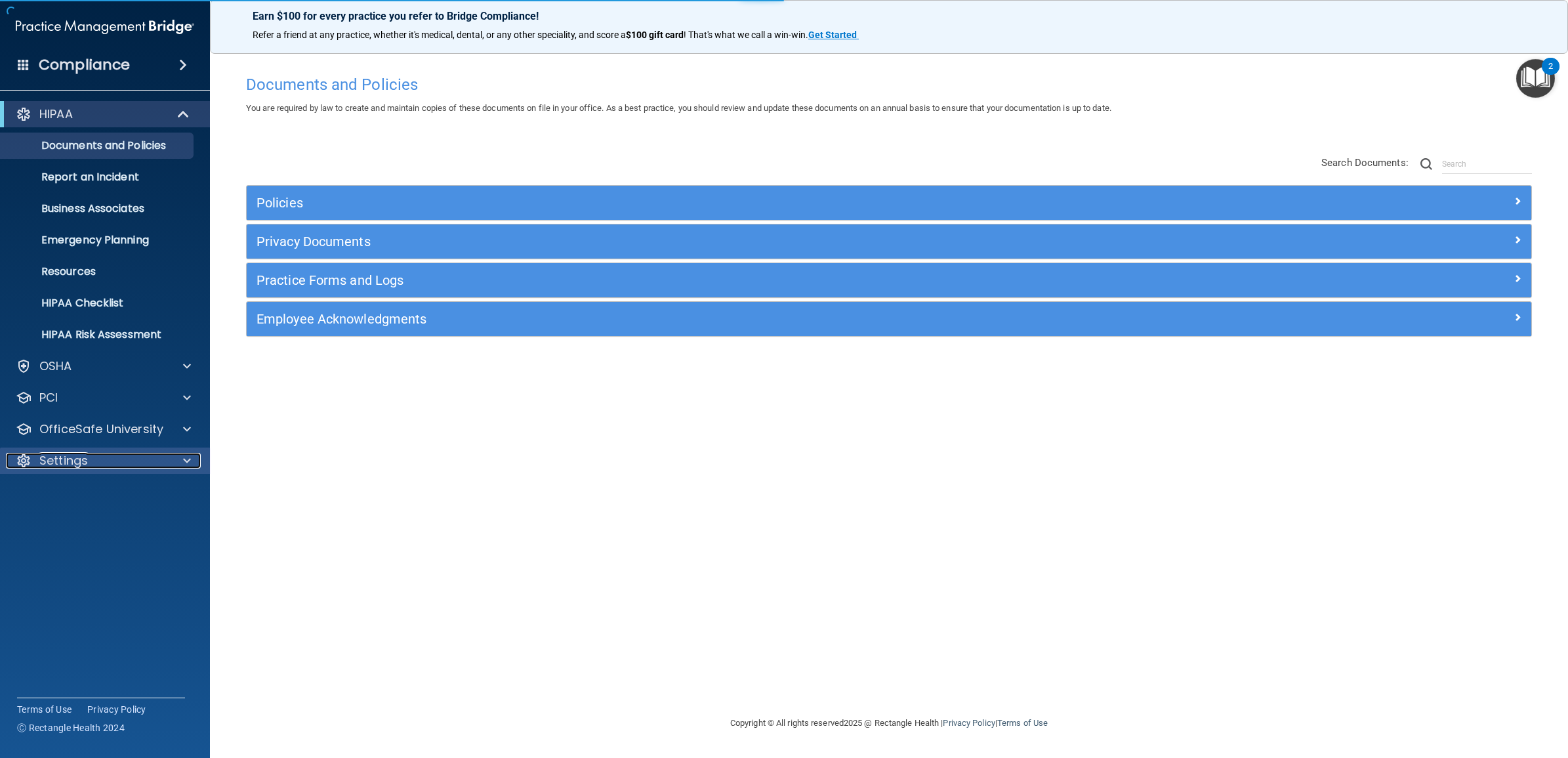
click at [93, 467] on div "Settings" at bounding box center [87, 461] width 163 height 16
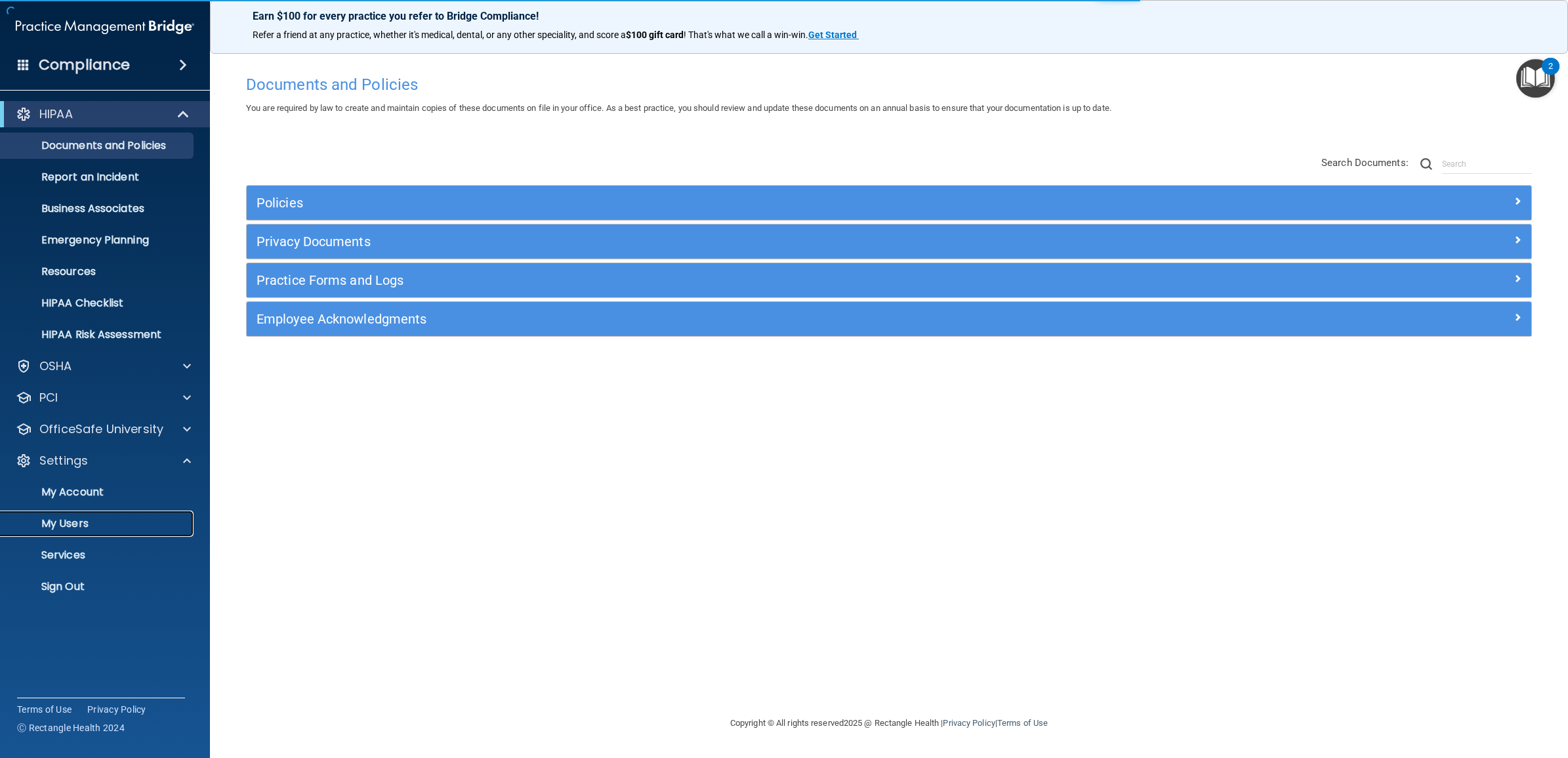
click at [90, 521] on p "My Users" at bounding box center [98, 523] width 179 height 13
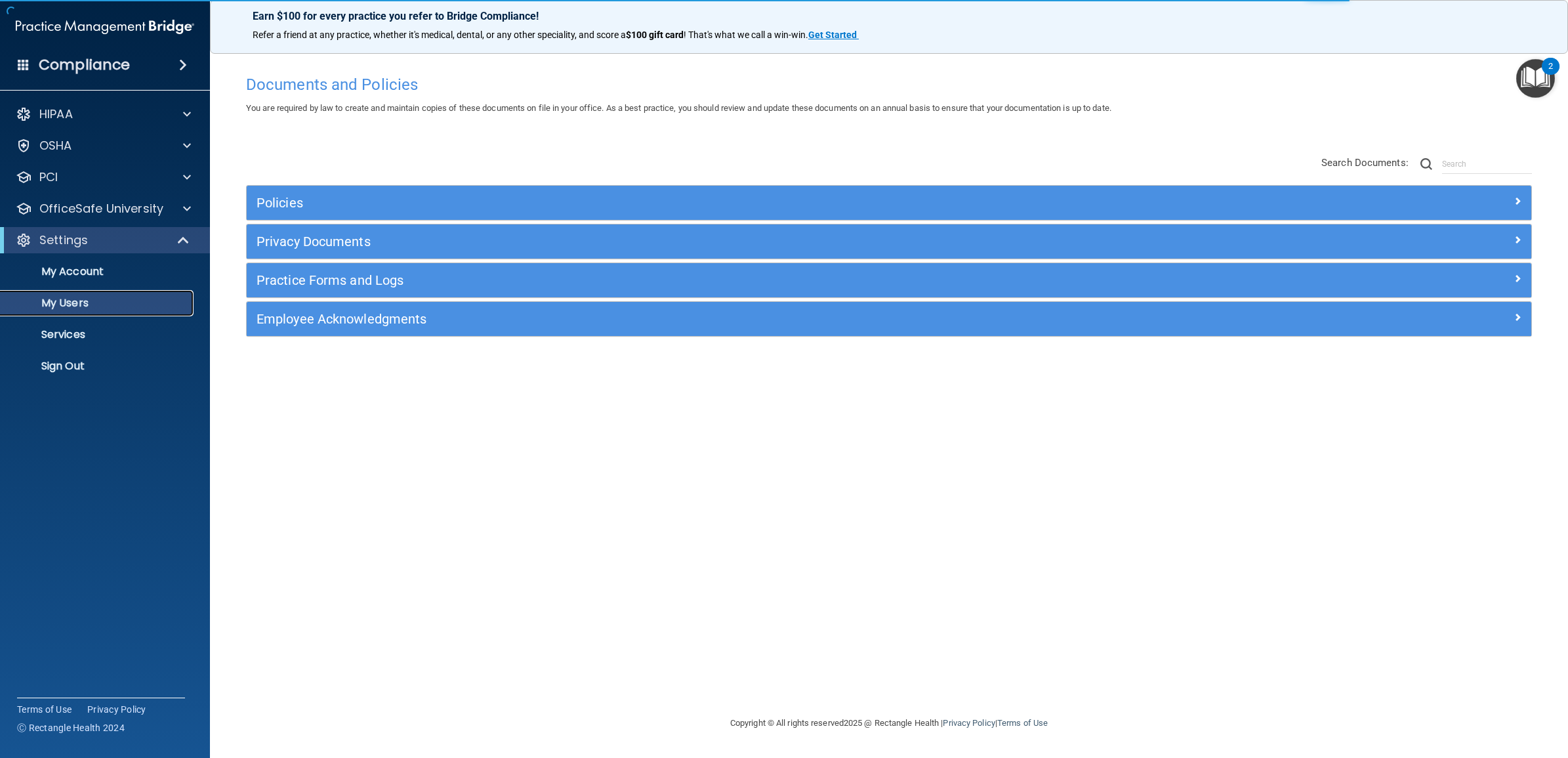
select select "20"
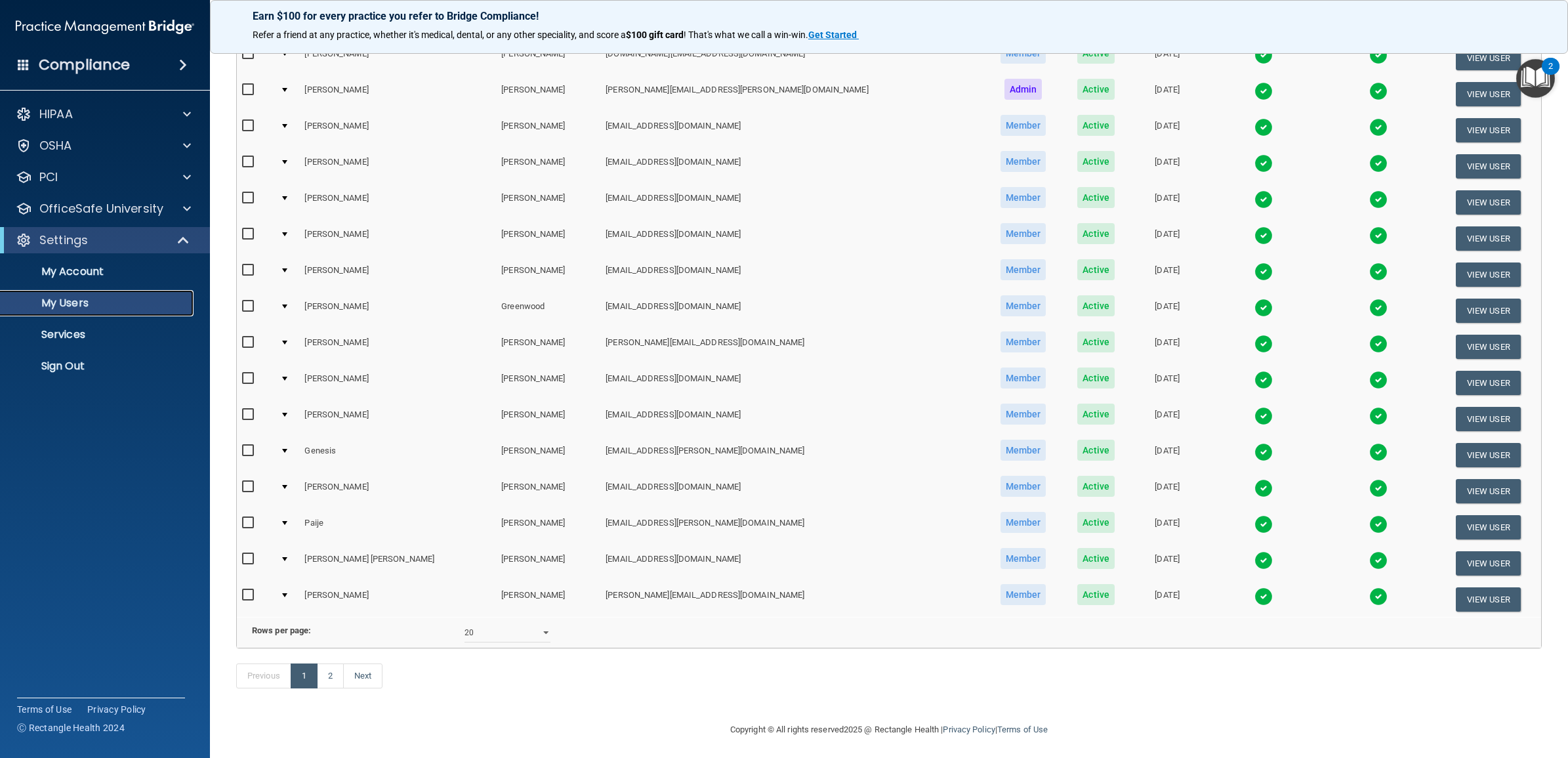
scroll to position [327, 0]
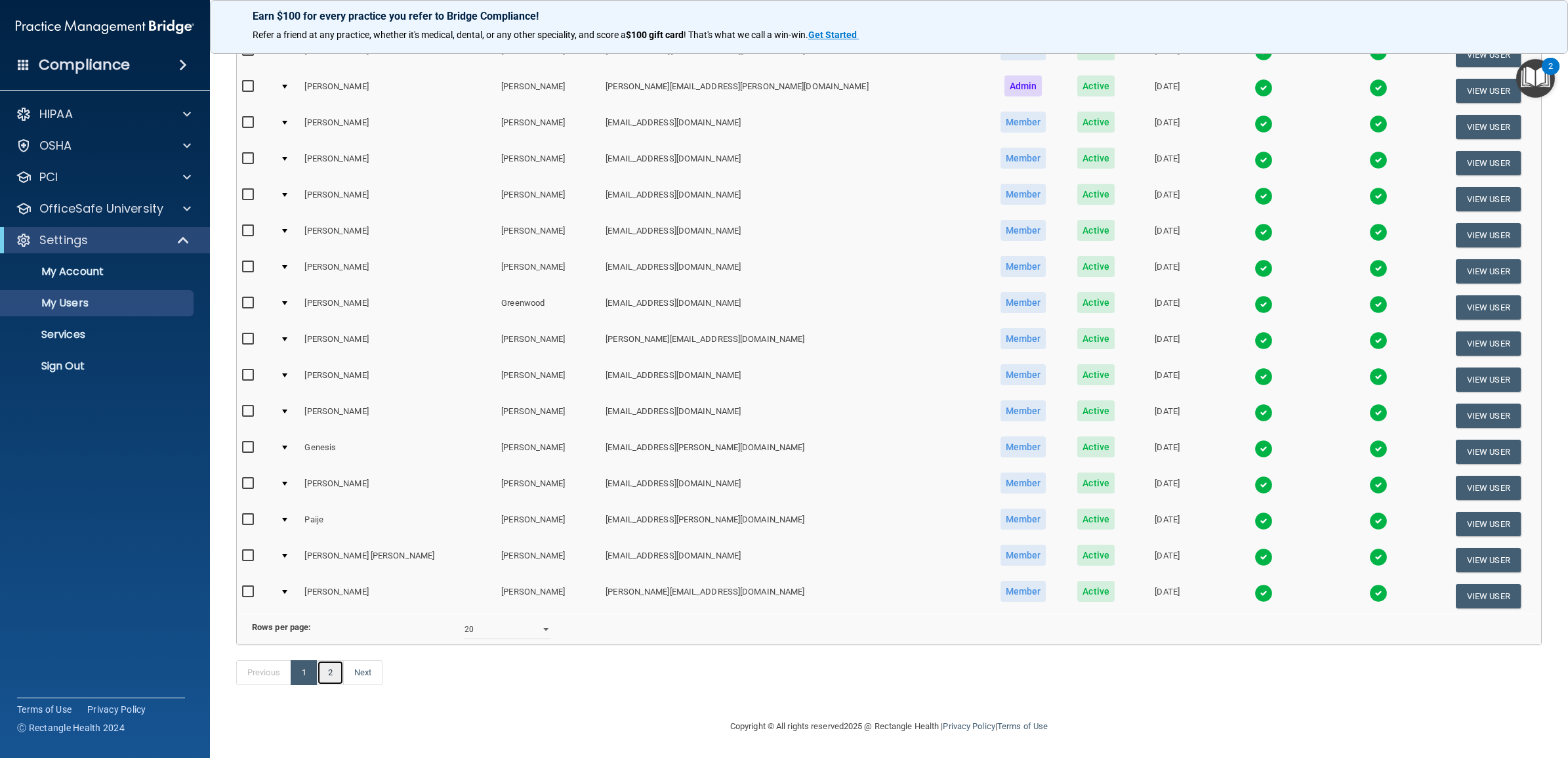
click at [327, 680] on link "2" at bounding box center [330, 672] width 27 height 25
select select "20"
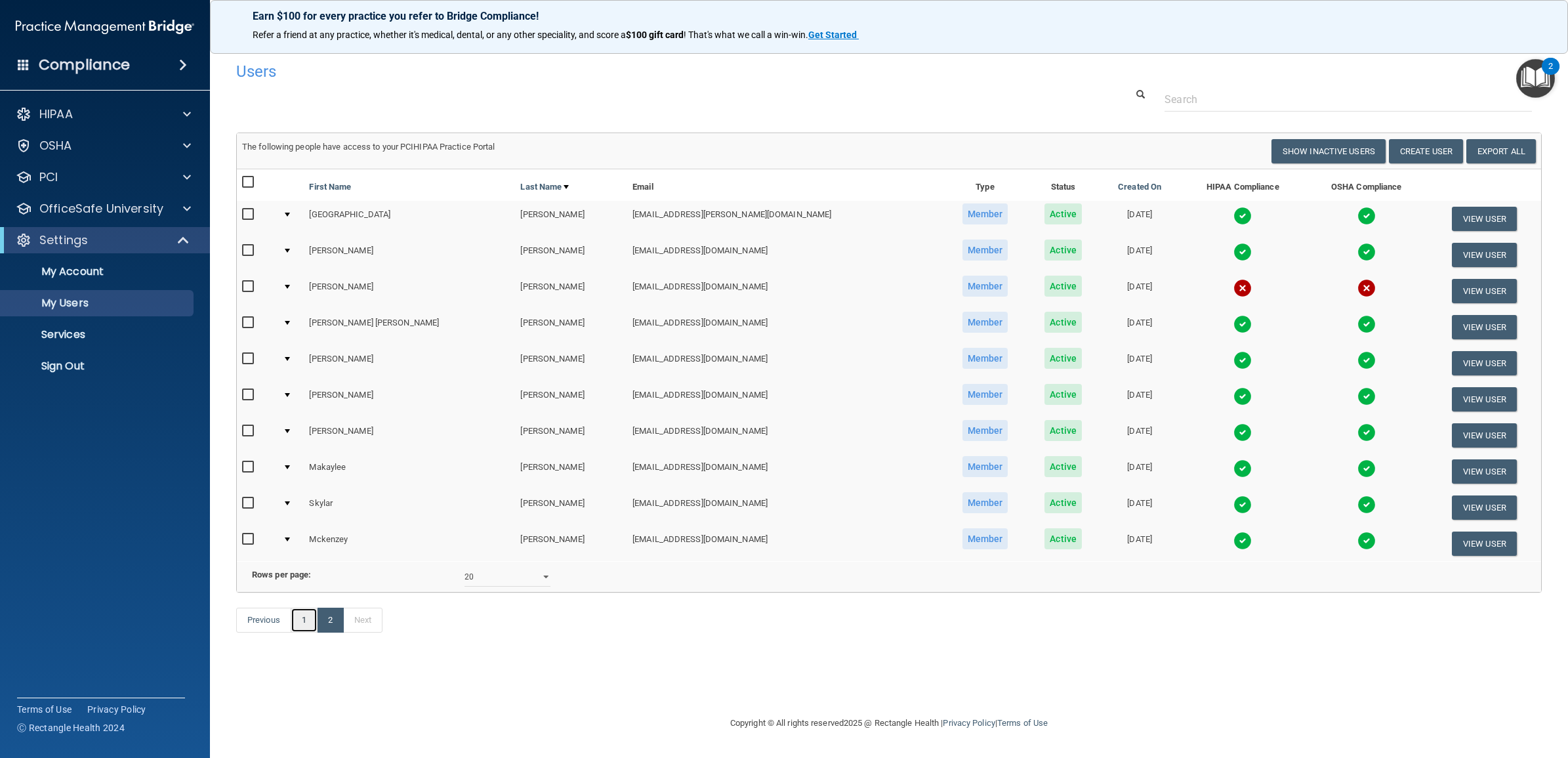
click at [299, 632] on link "1" at bounding box center [304, 620] width 27 height 25
select select "20"
